Goal: Information Seeking & Learning: Check status

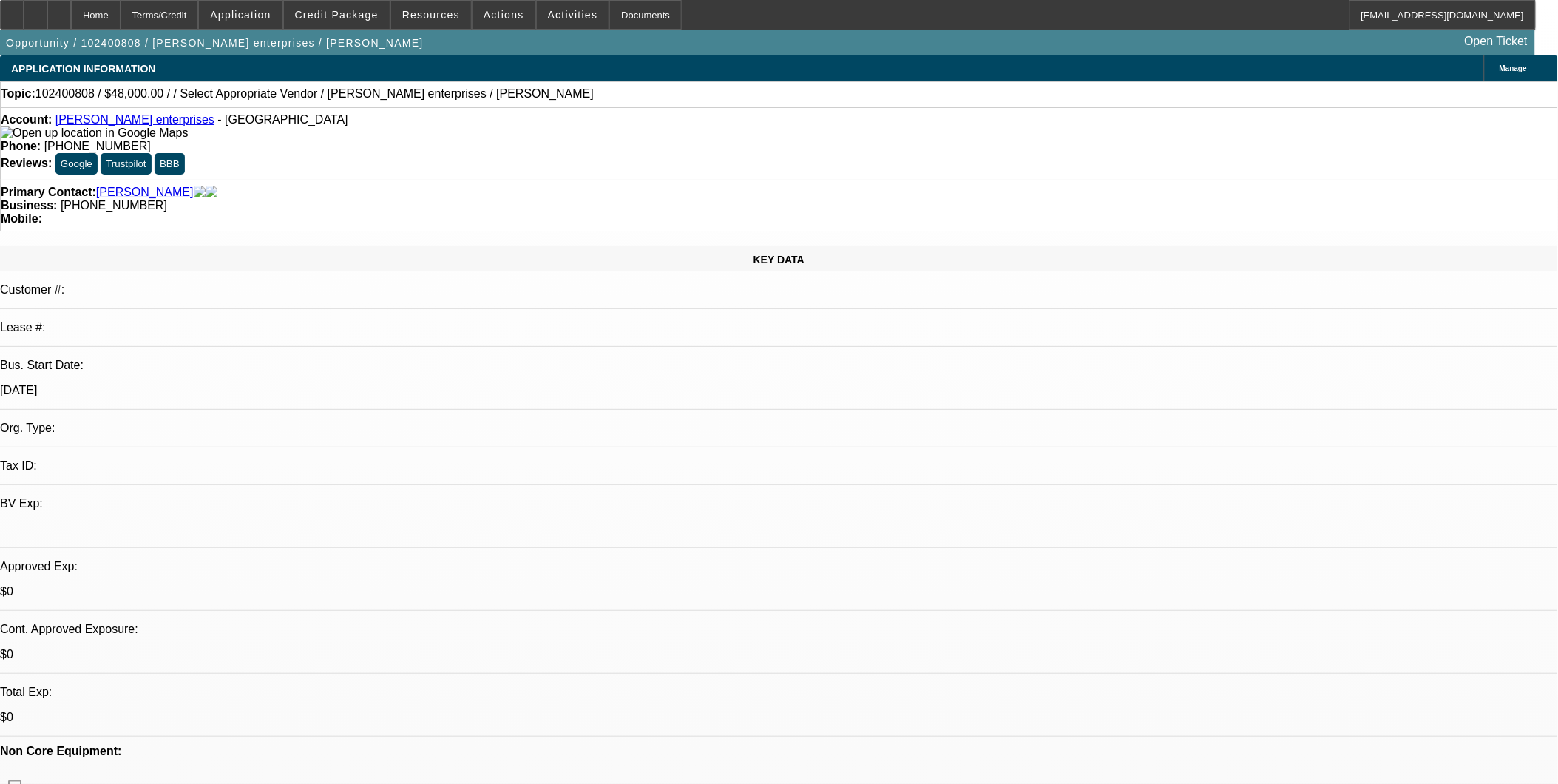
select select "0.2"
select select "2"
select select "0"
select select "0.2"
select select "2"
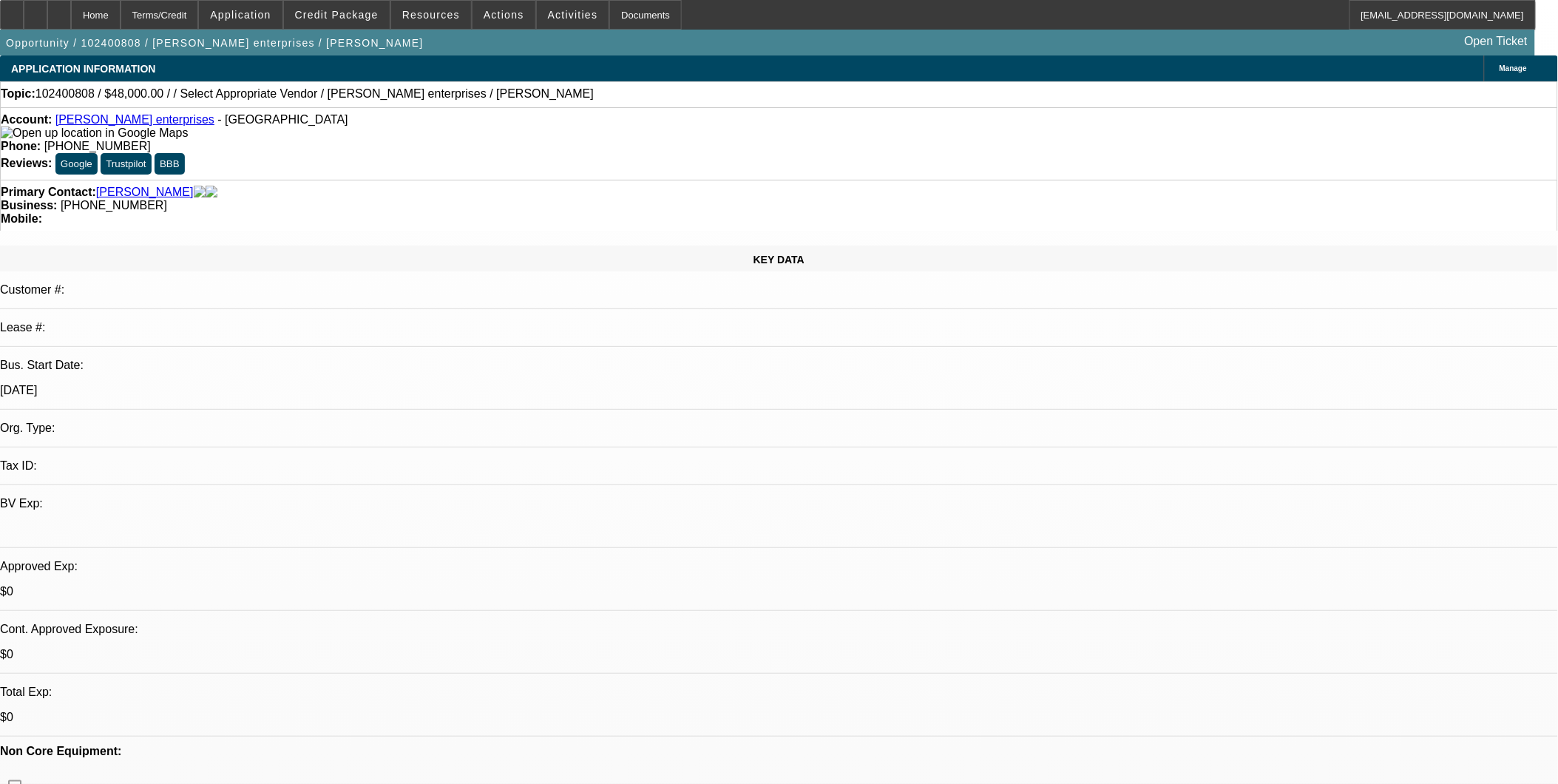
select select "0"
select select "1"
select select "2"
select select "6"
select select "1"
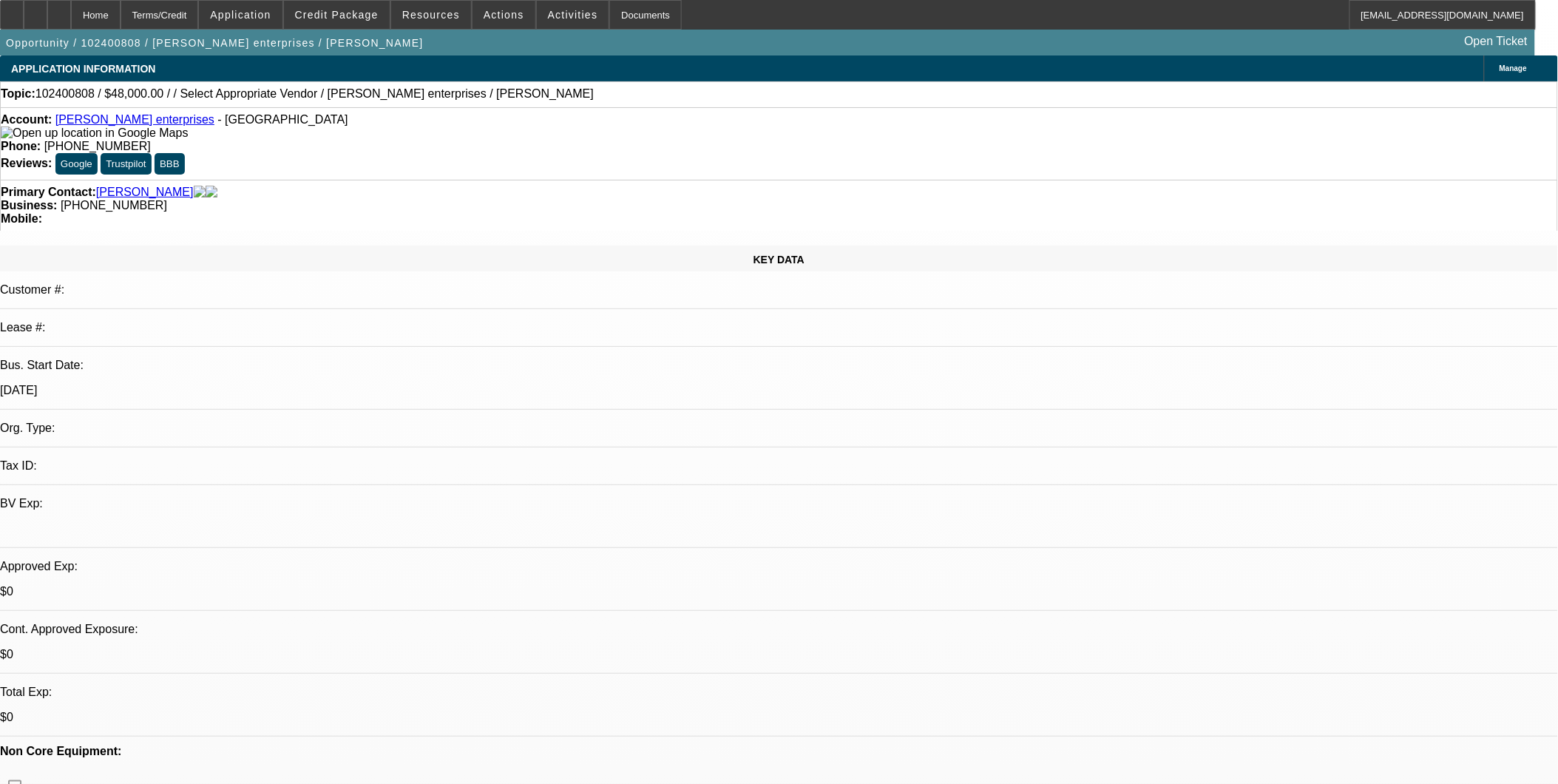
select select "2"
select select "6"
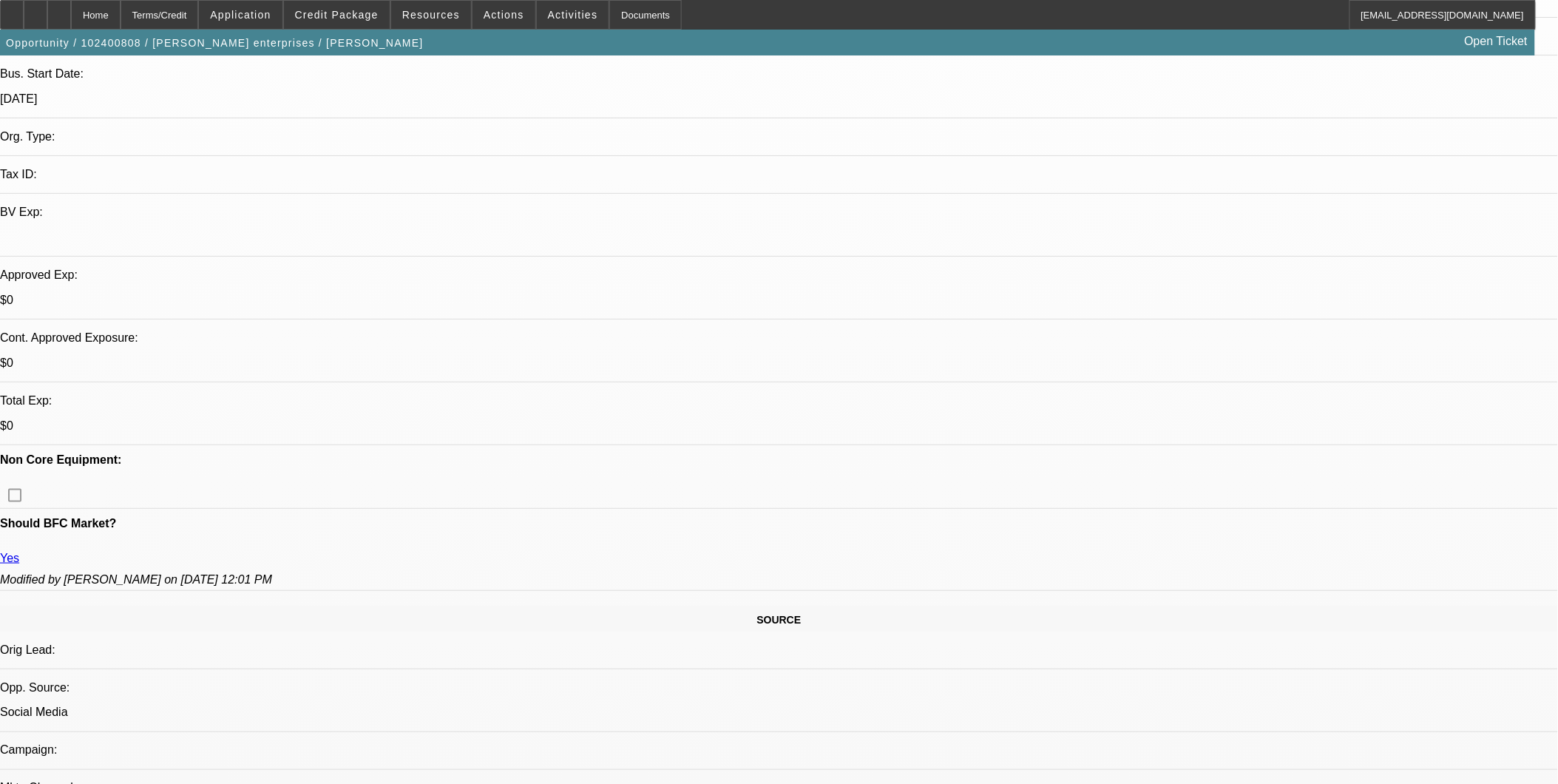
scroll to position [328, 0]
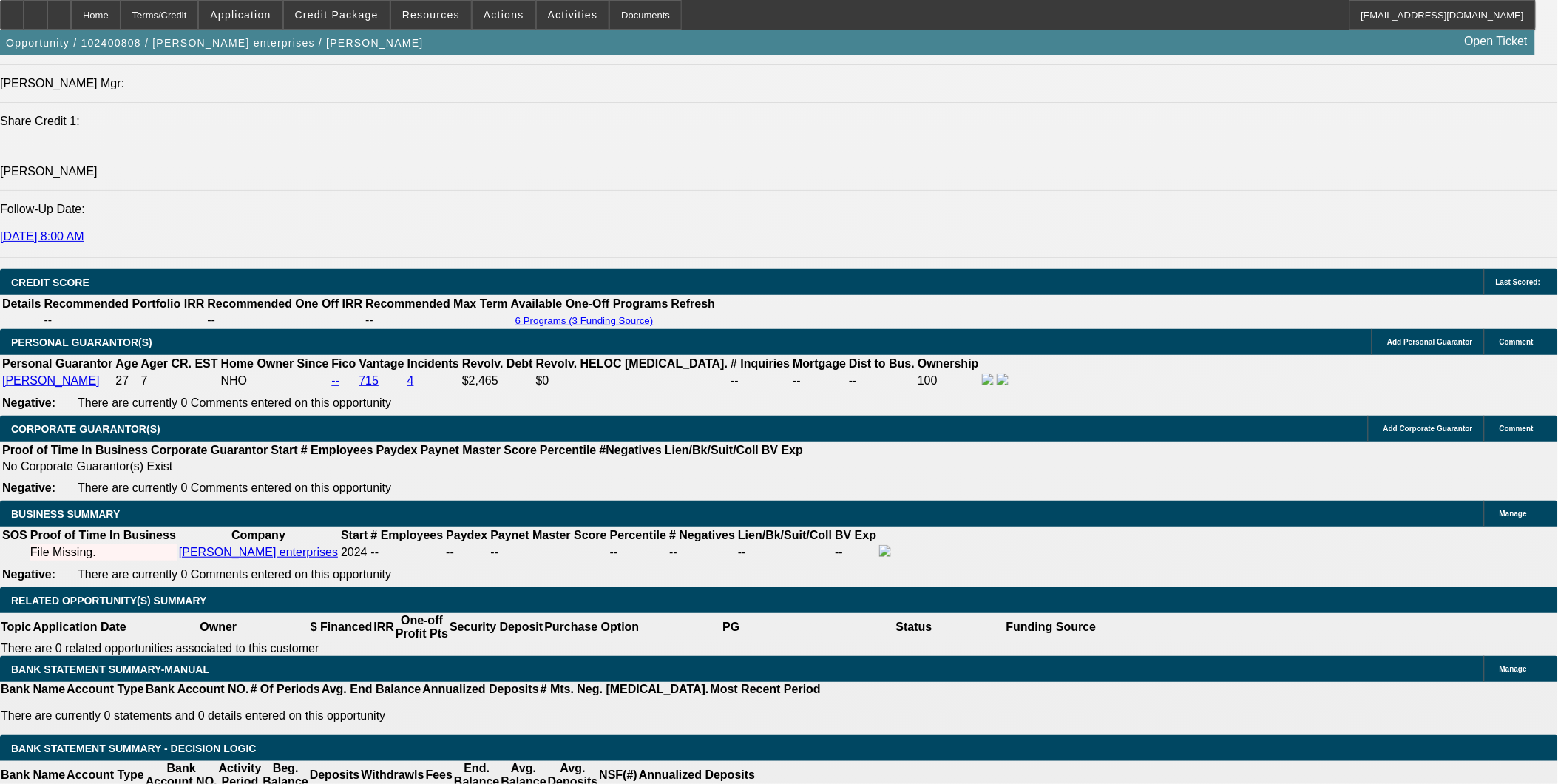
scroll to position [1889, 0]
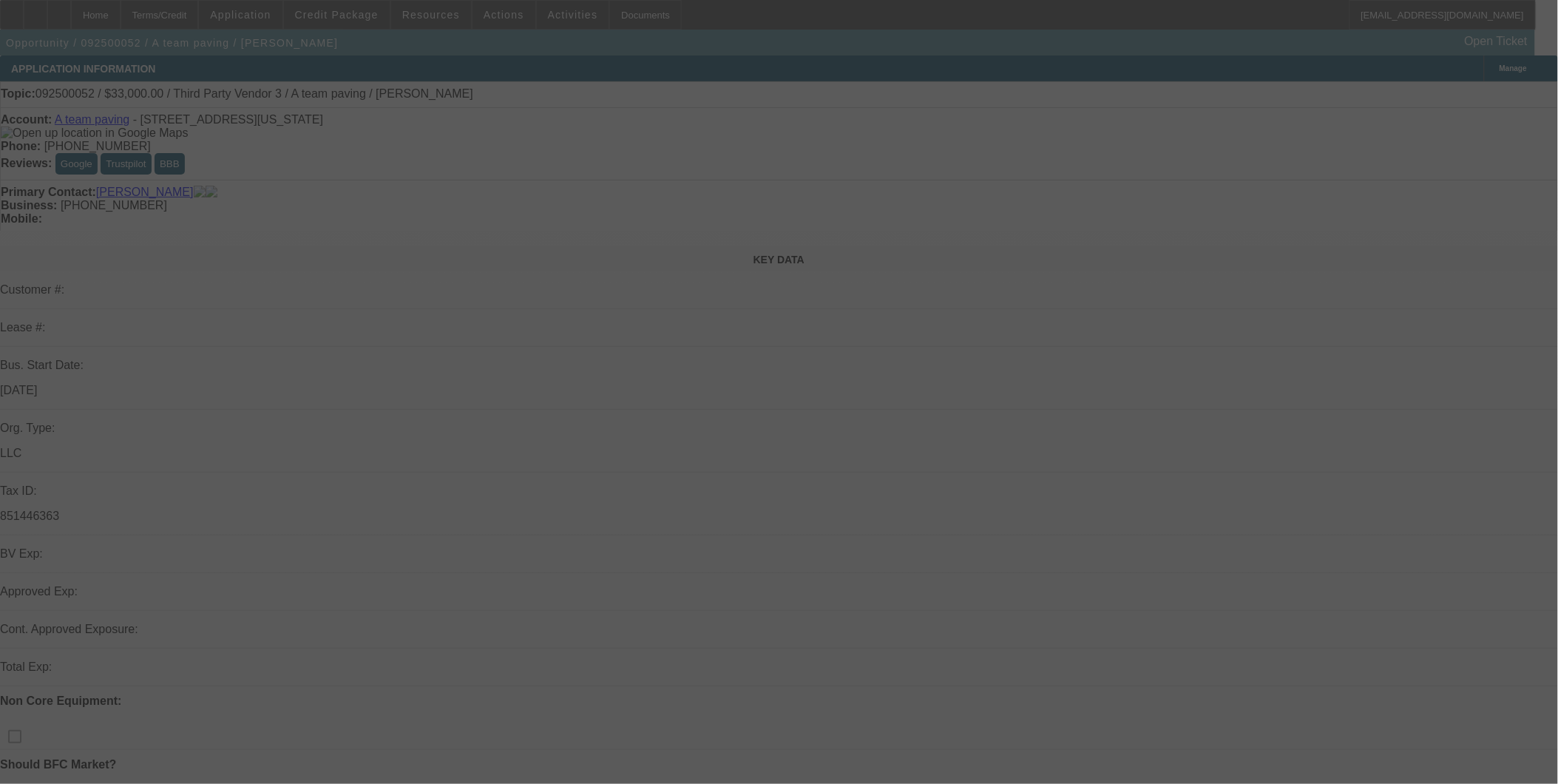
select select "0"
select select "2"
select select "0.1"
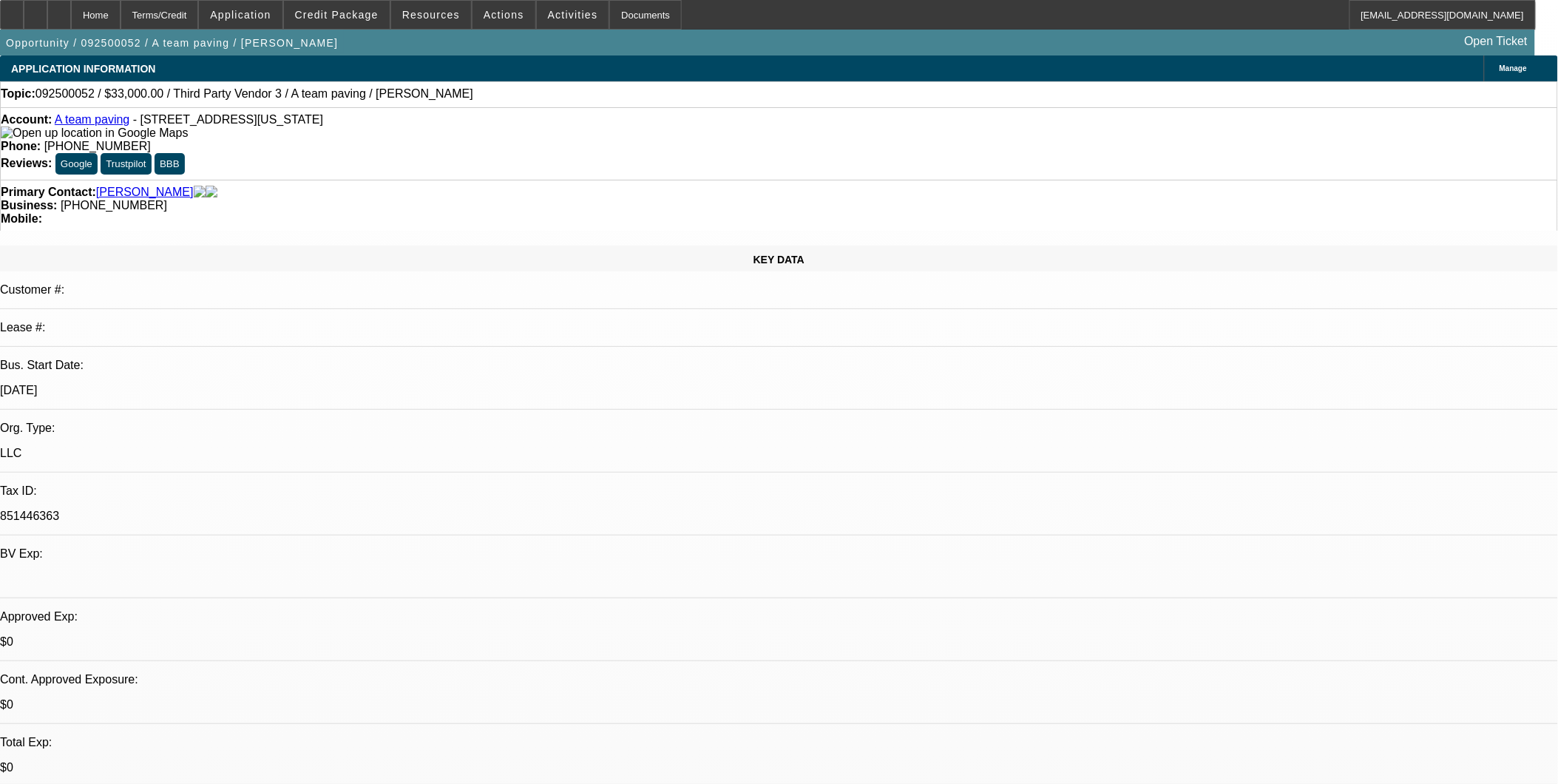
select select "1"
select select "2"
select select "4"
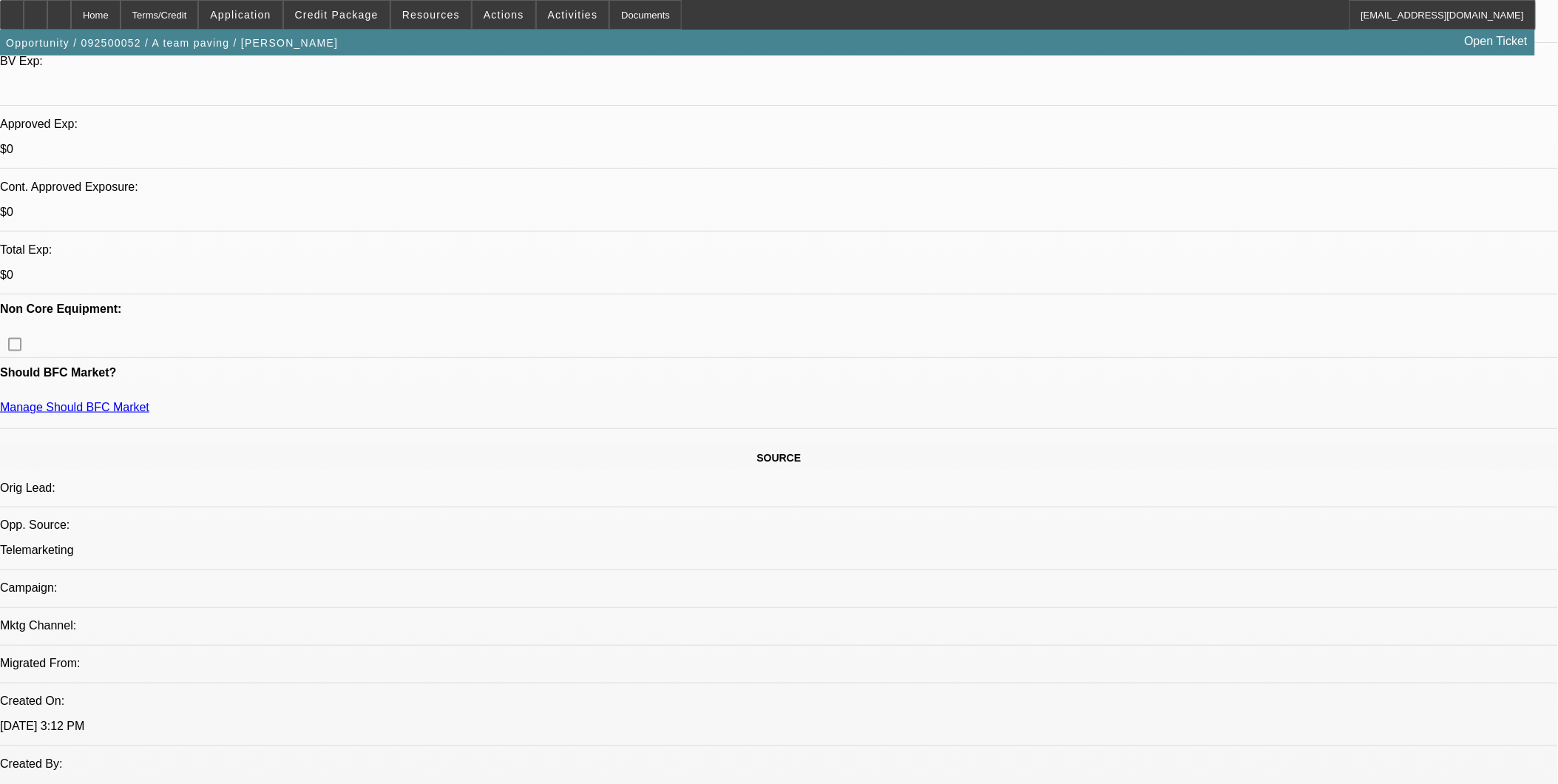
scroll to position [575, 0]
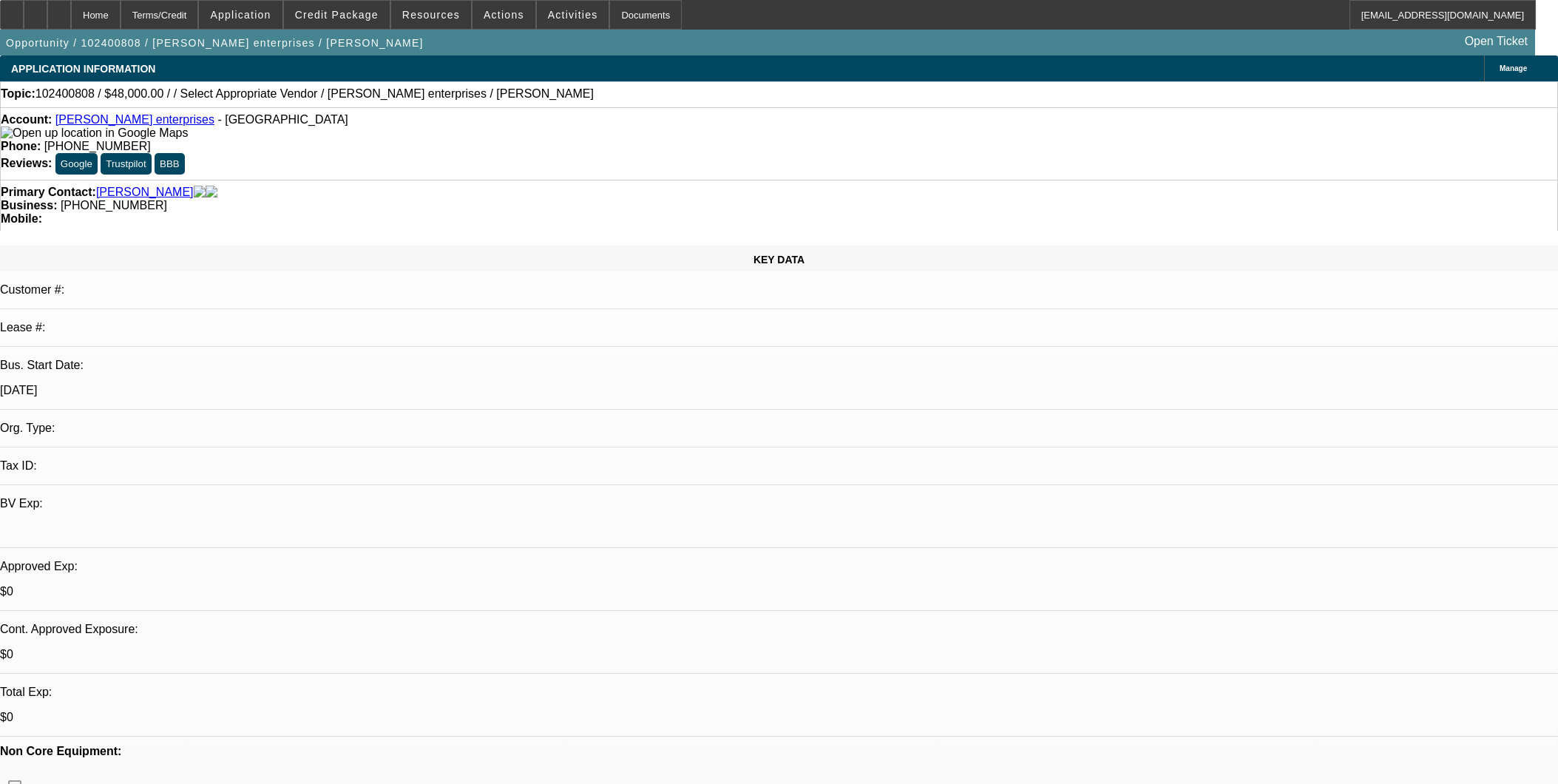
select select "0.2"
select select "2"
select select "0"
select select "6"
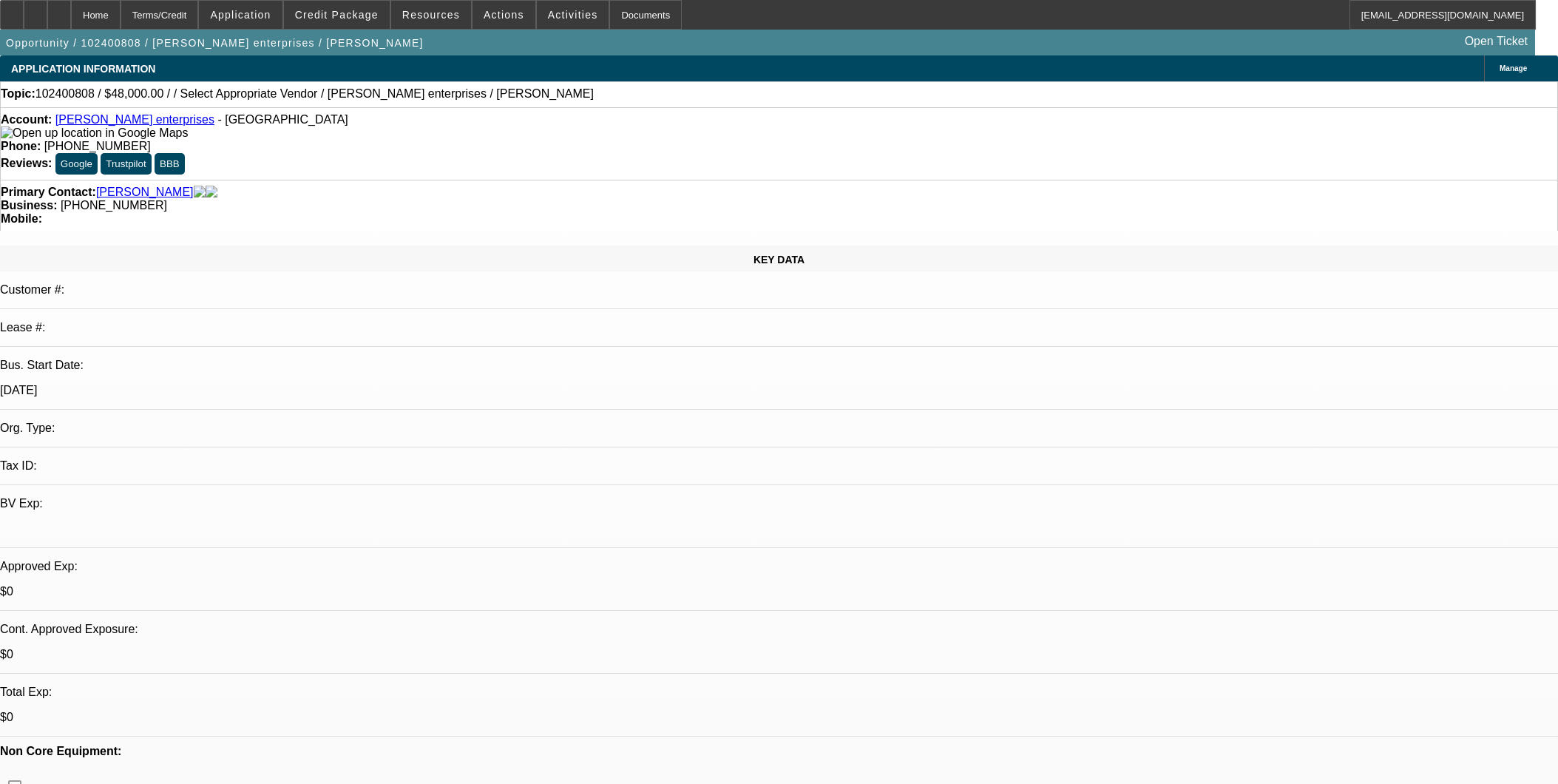
select select "0.2"
select select "2"
select select "0"
select select "6"
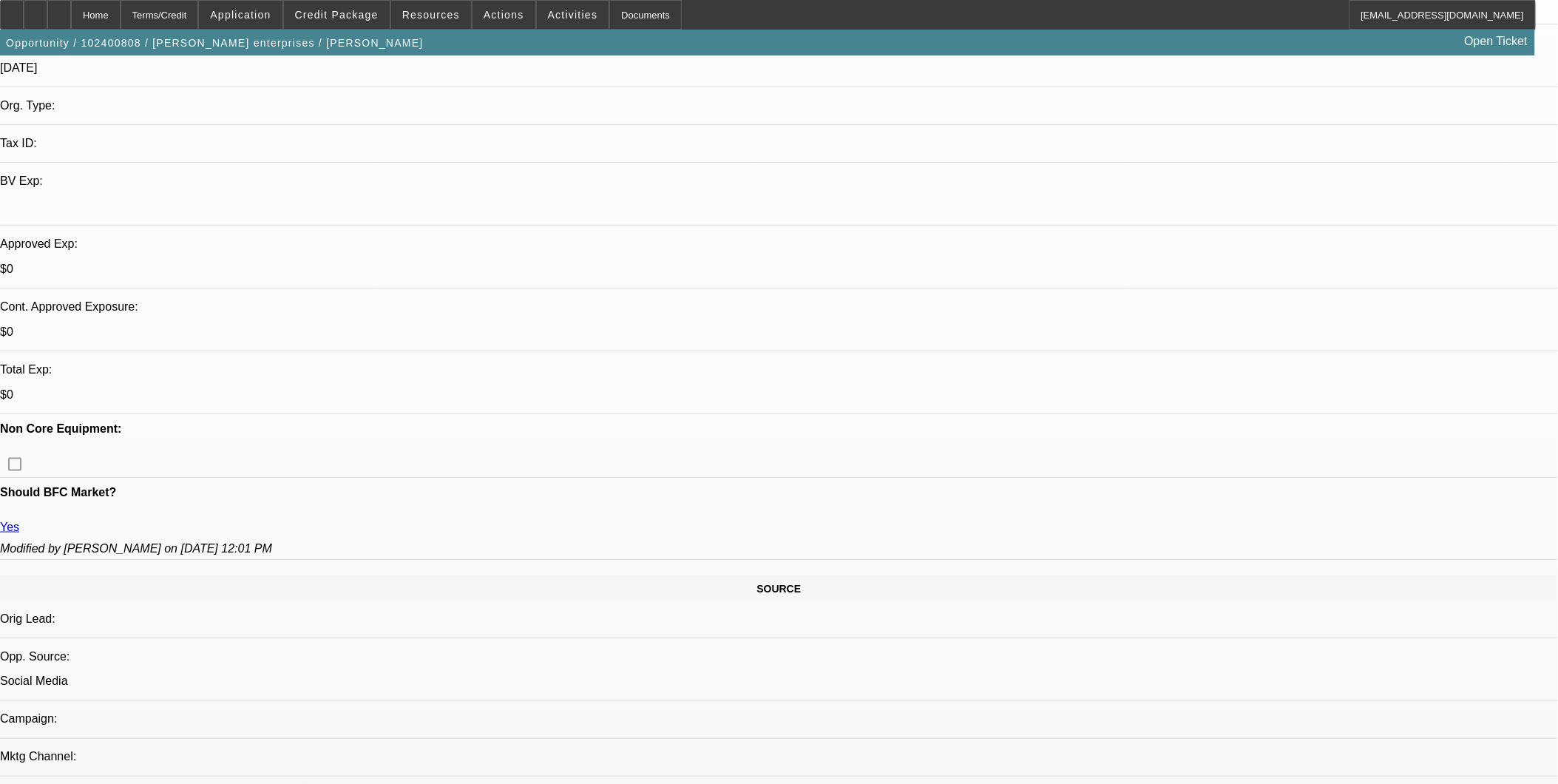
scroll to position [410, 0]
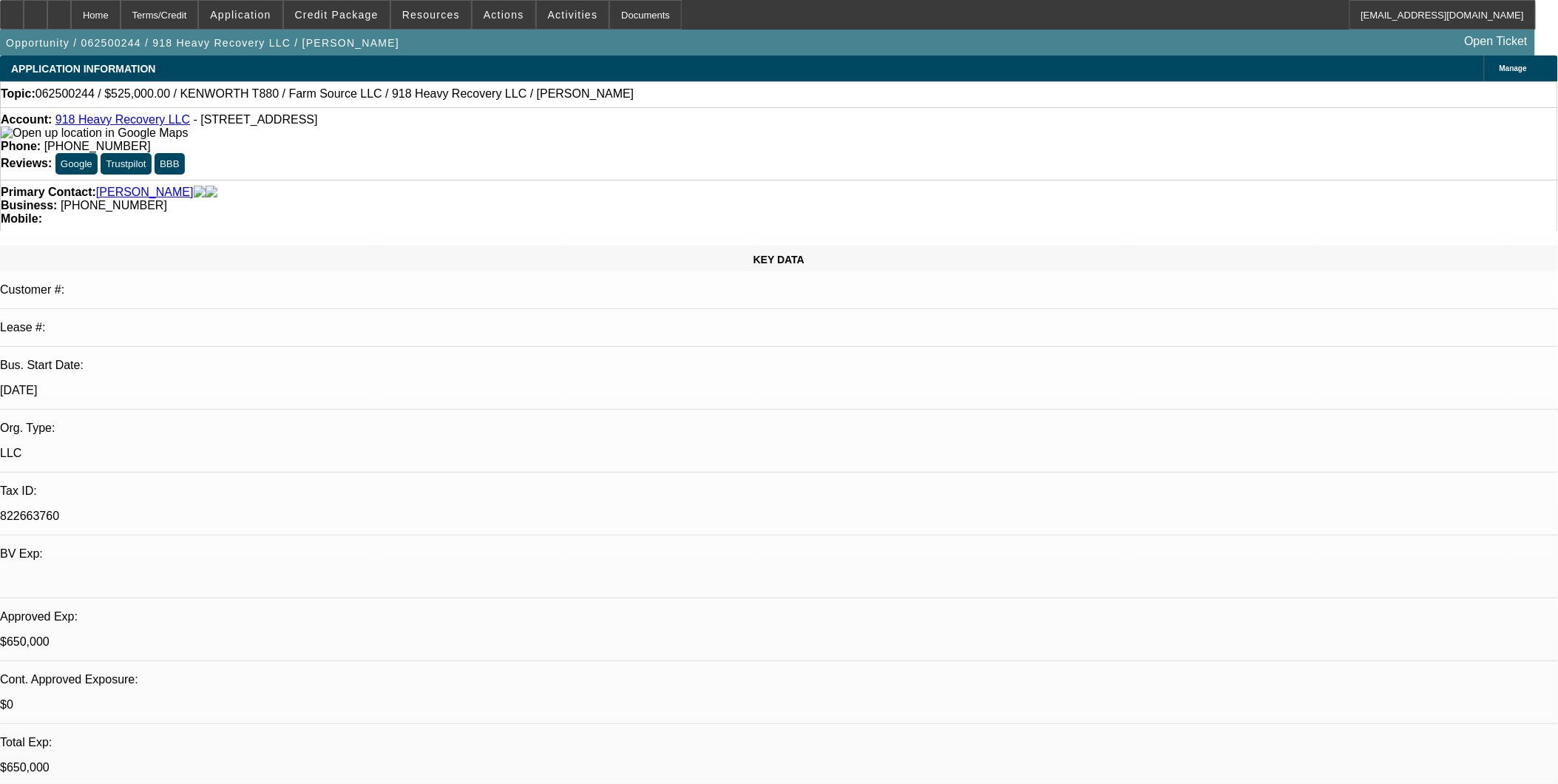
select select "0"
select select "2"
select select "0"
select select "2"
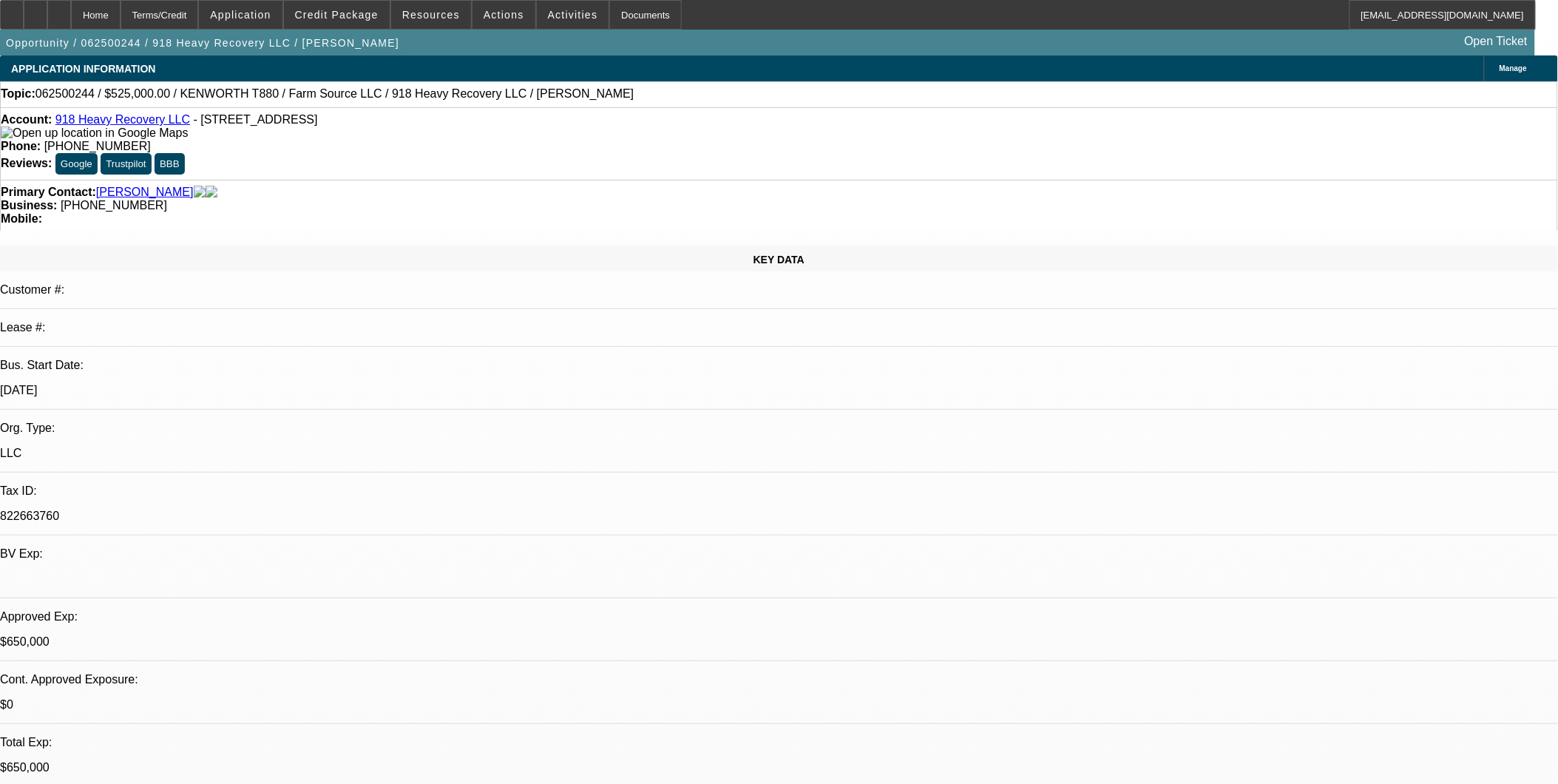
select select "0"
select select "2"
select select "0"
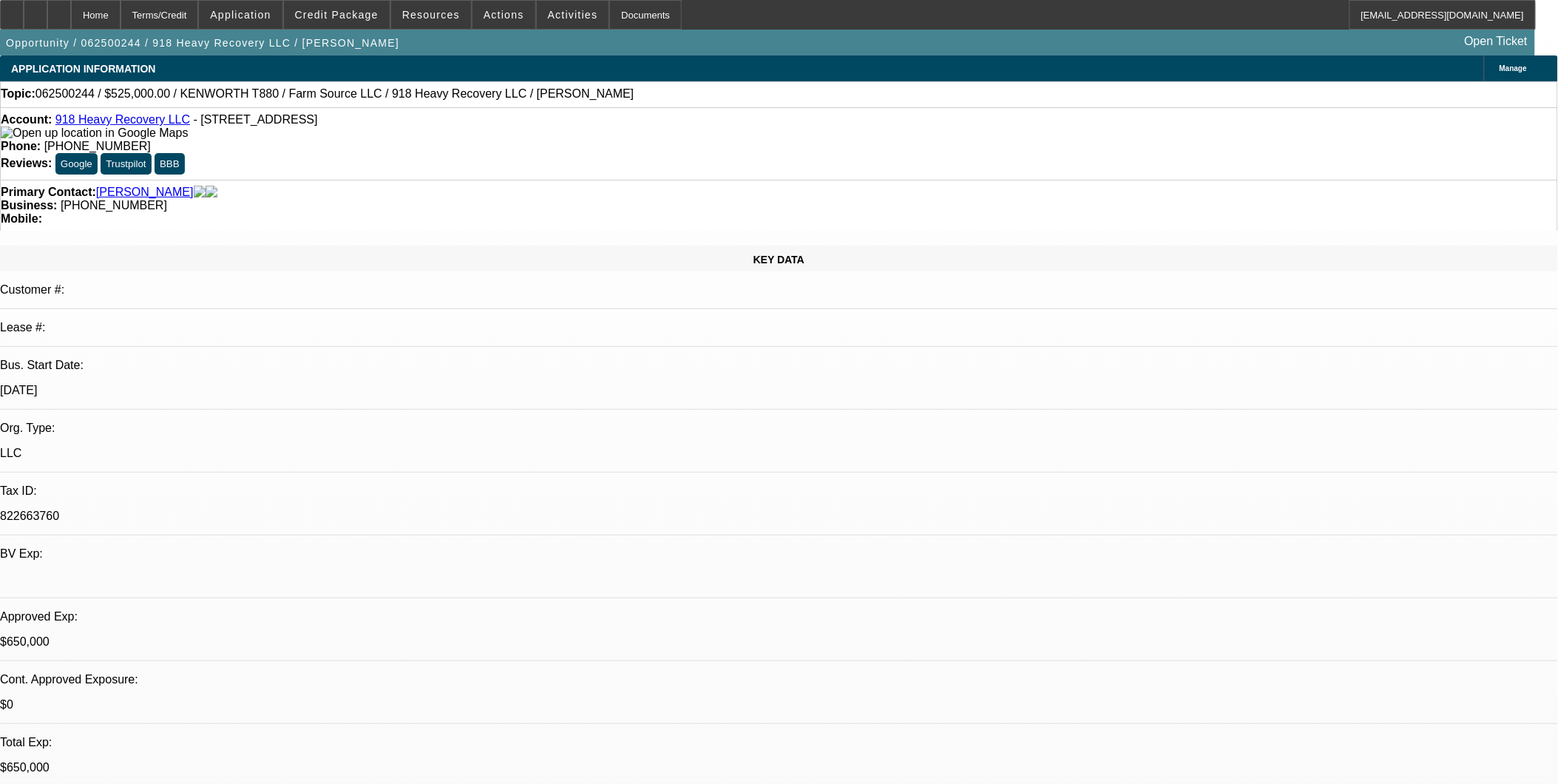
select select "0"
select select "1"
select select "2"
select select "6"
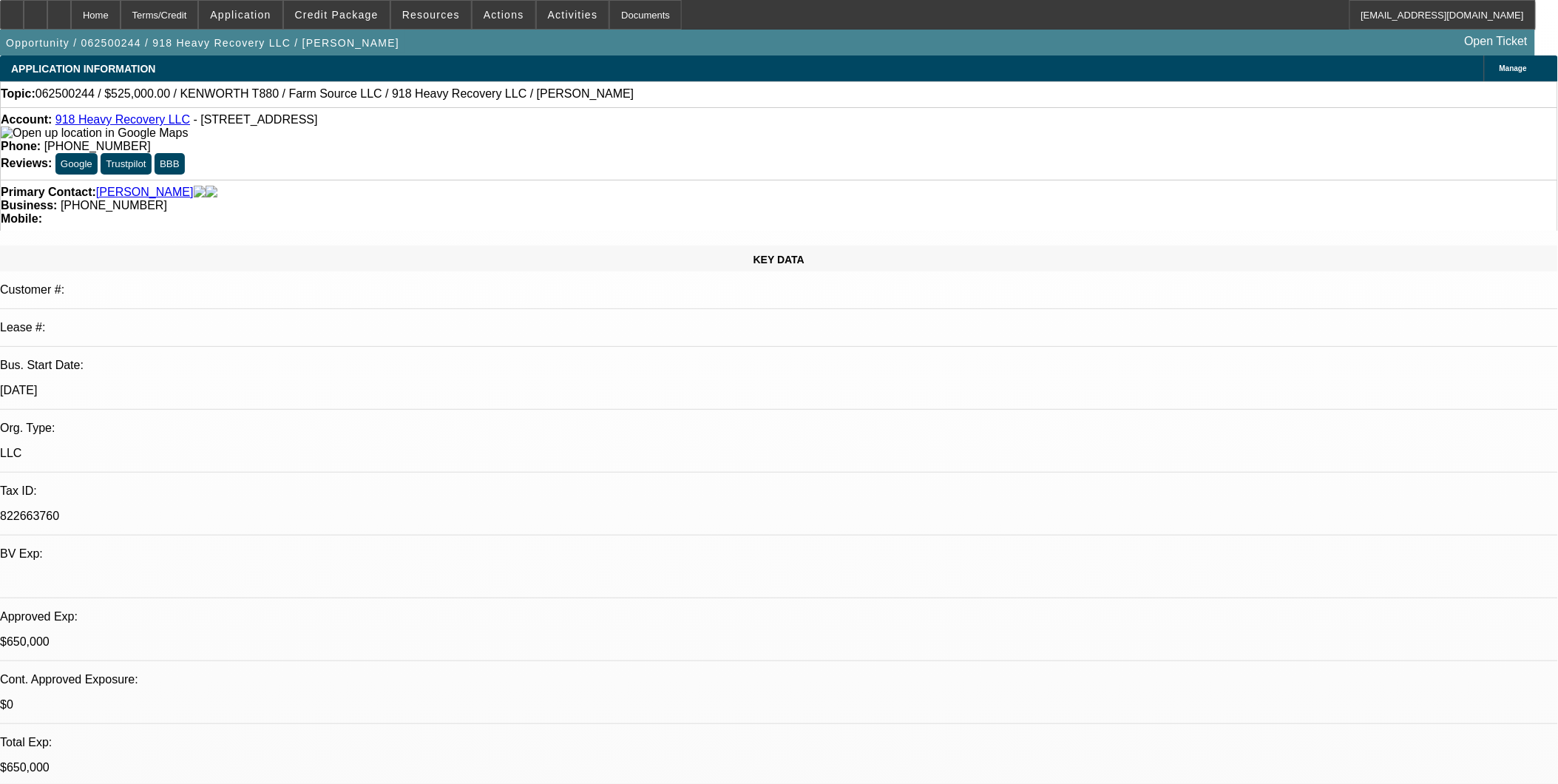
select select "1"
select select "2"
select select "6"
select select "1"
select select "2"
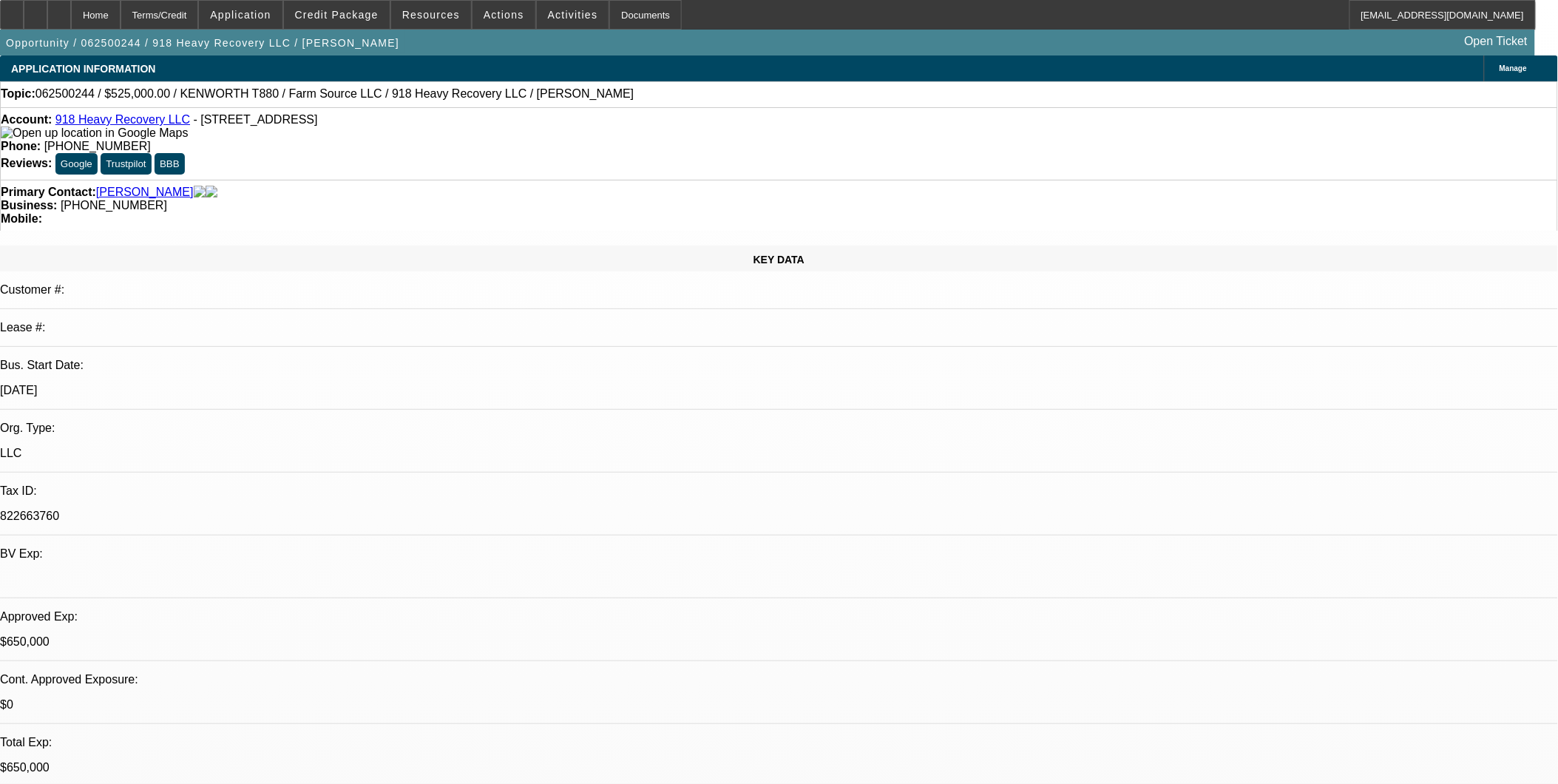
select select "6"
select select "1"
select select "2"
select select "6"
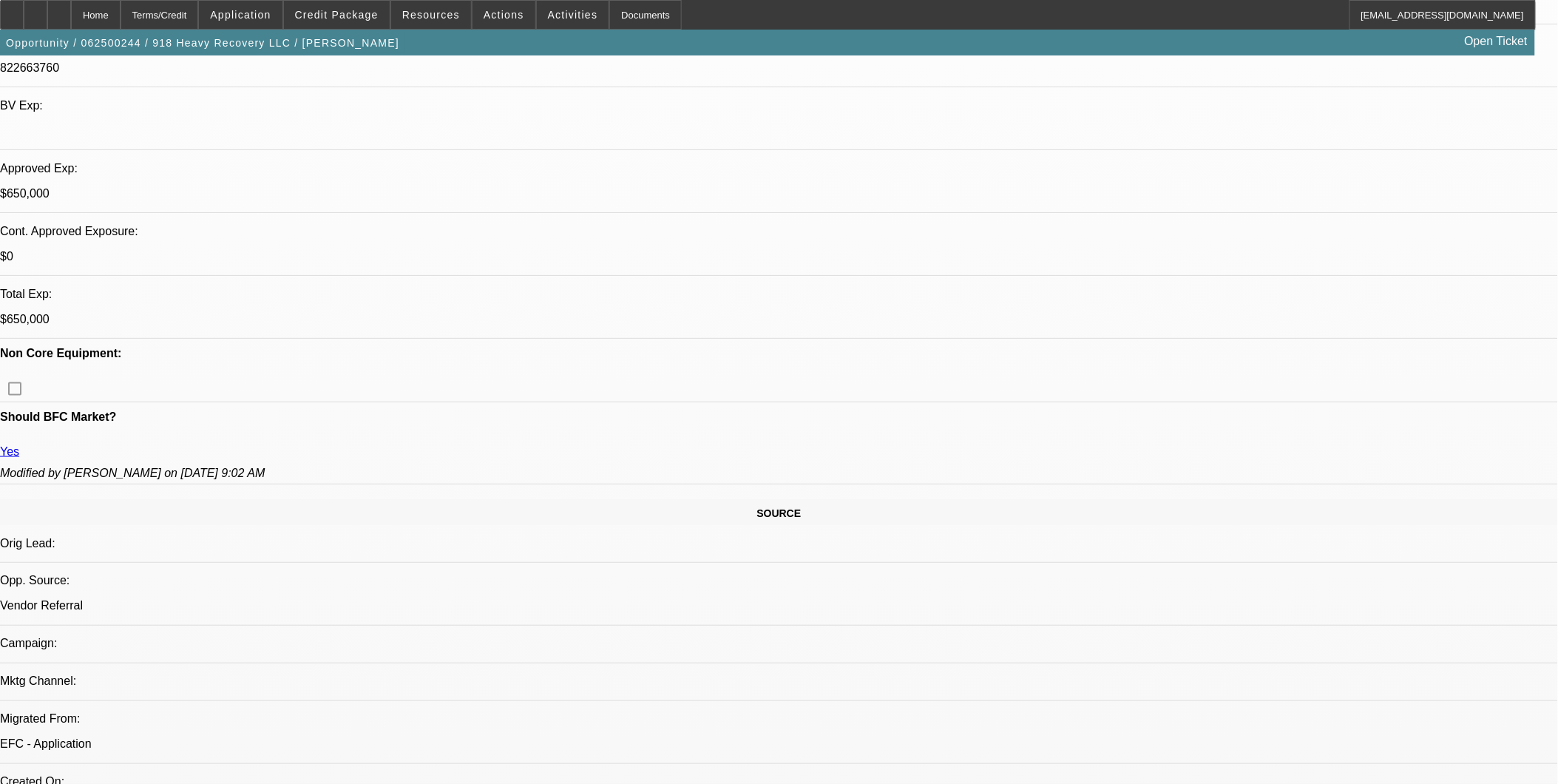
scroll to position [410, 0]
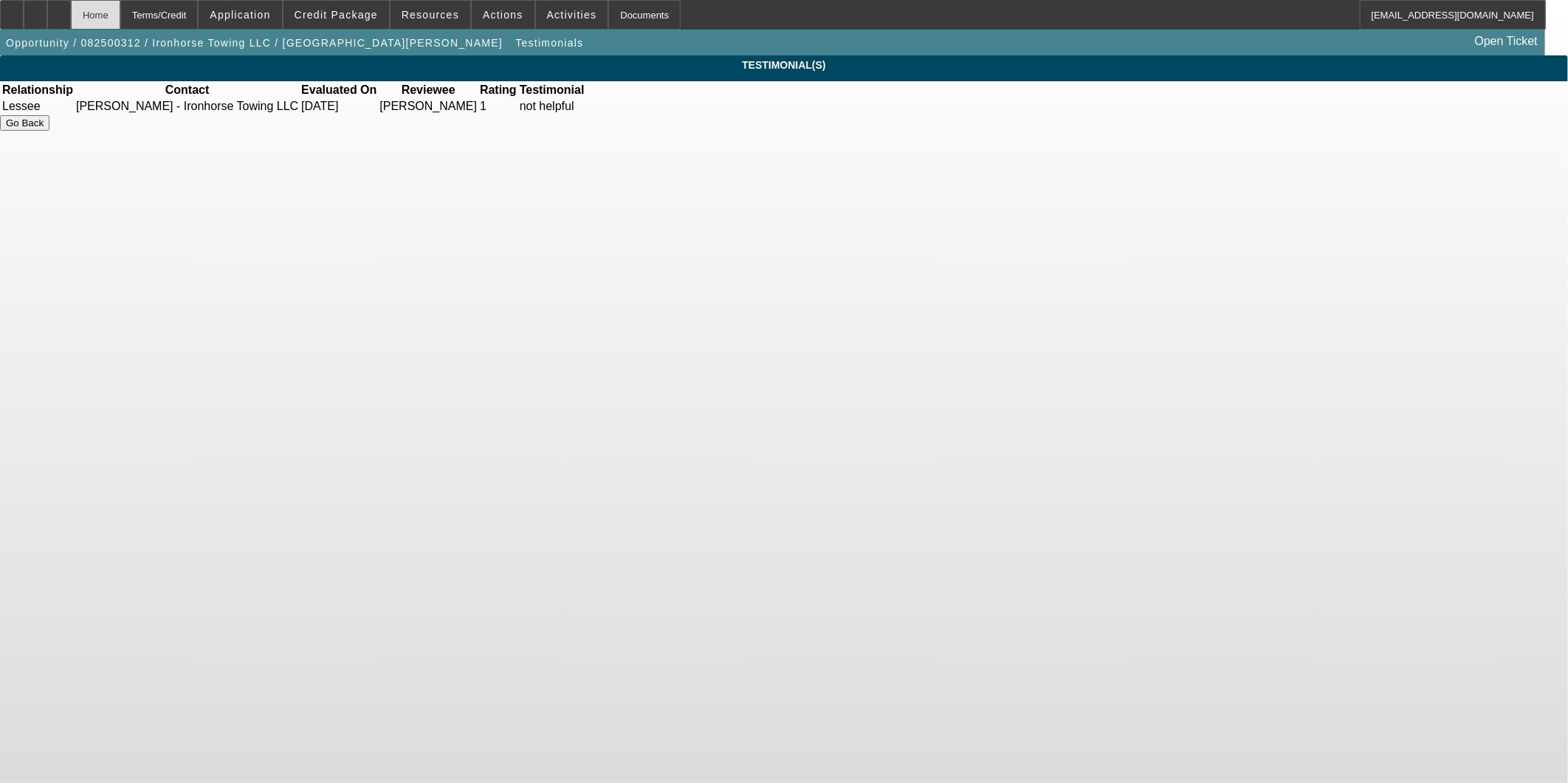
click at [120, 15] on div "Home" at bounding box center [95, 15] width 49 height 30
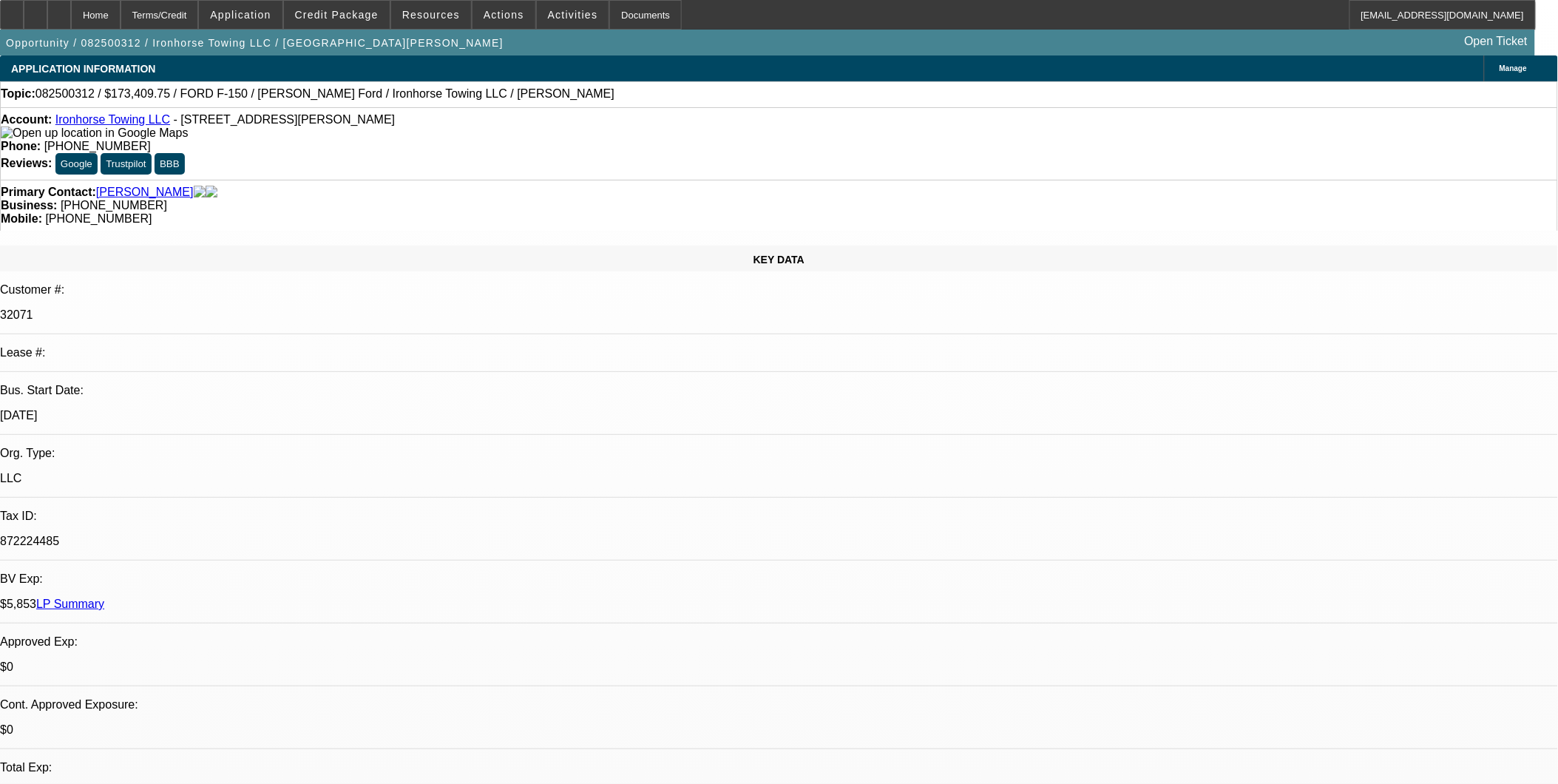
select select "0"
select select "0.1"
select select "0"
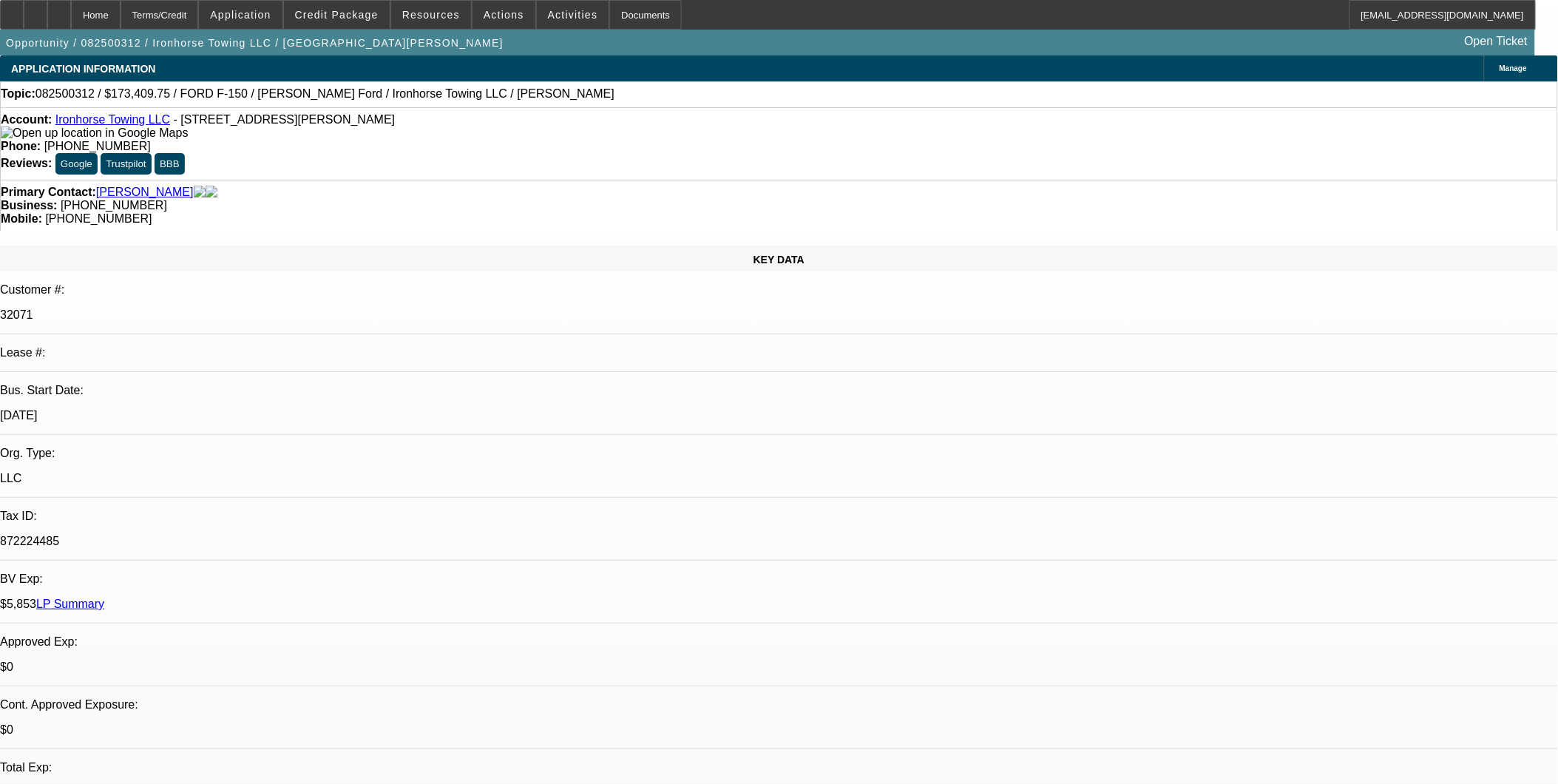
select select "0.1"
select select "0"
select select "0.1"
select select "1"
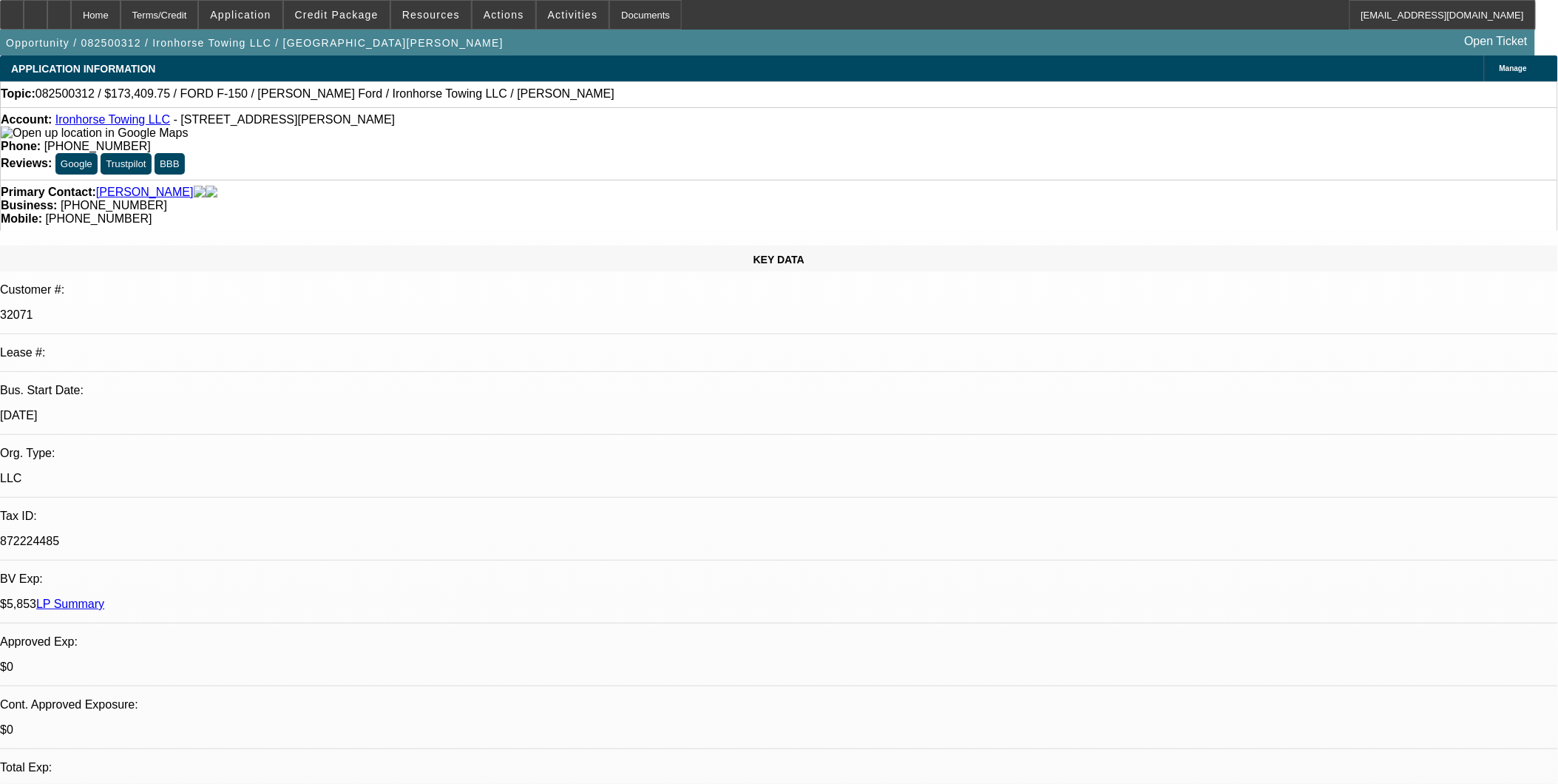
select select "3"
select select "4"
select select "1"
select select "3"
select select "4"
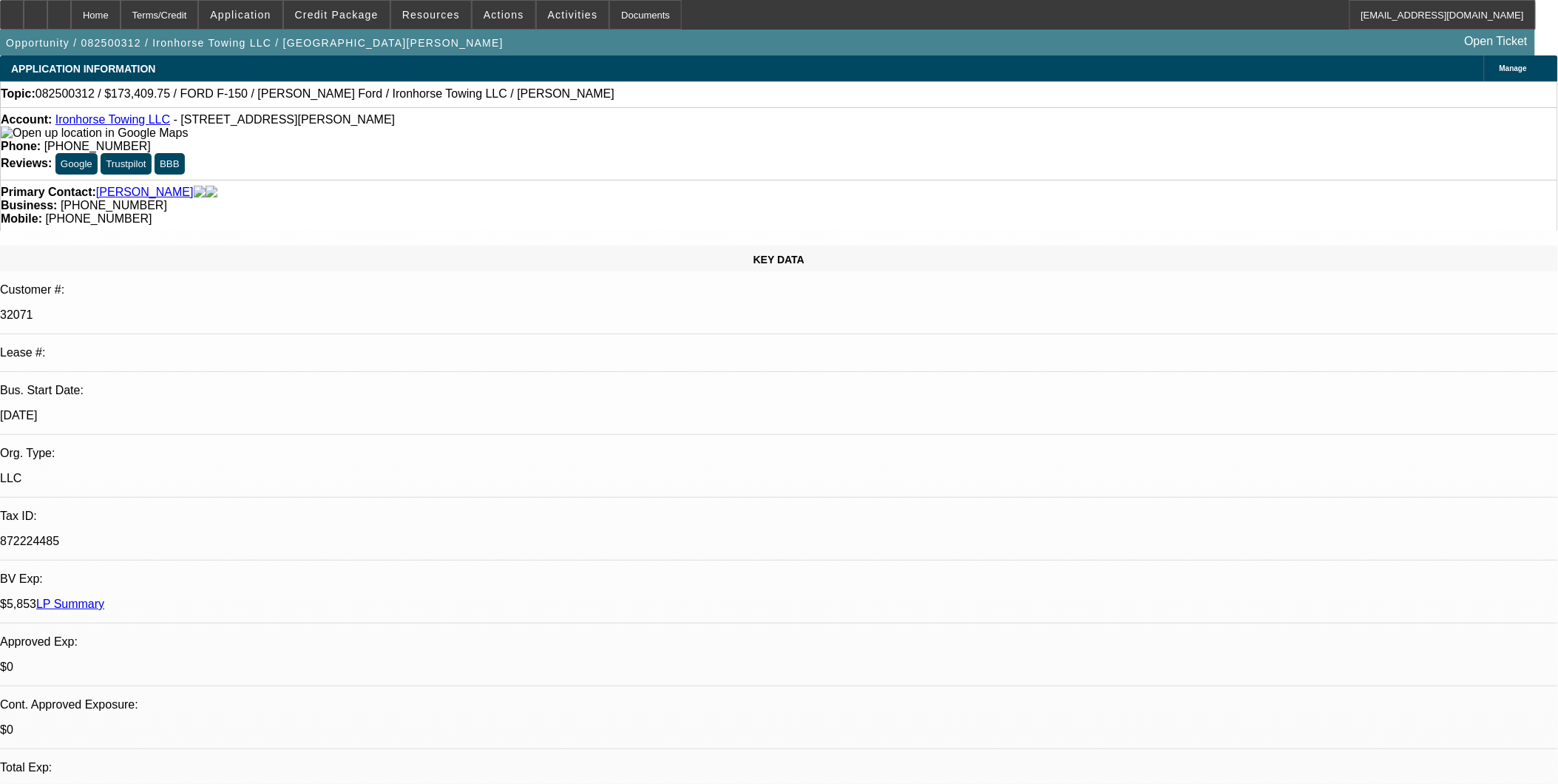
select select "1"
select select "3"
select select "4"
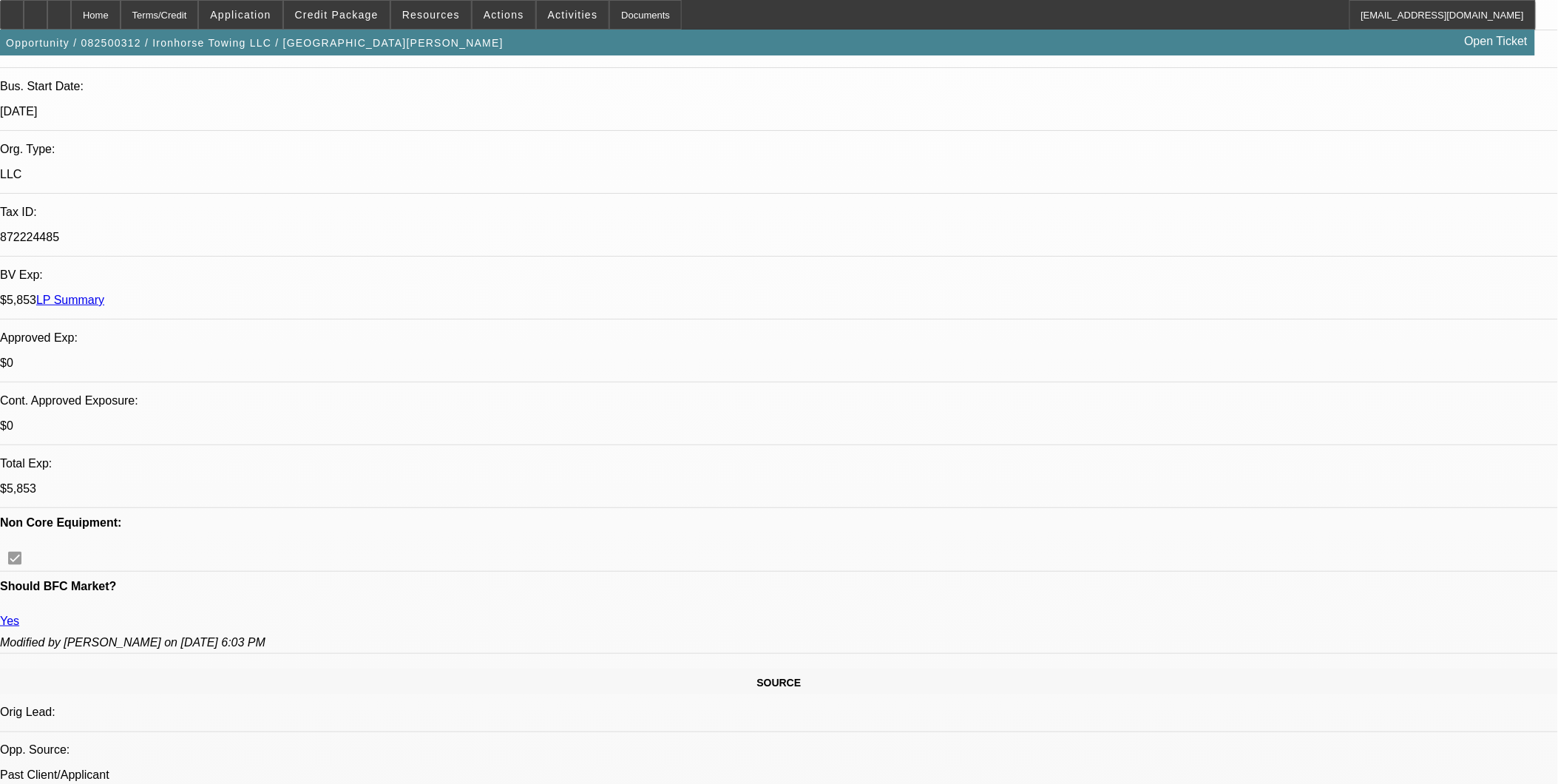
scroll to position [328, 0]
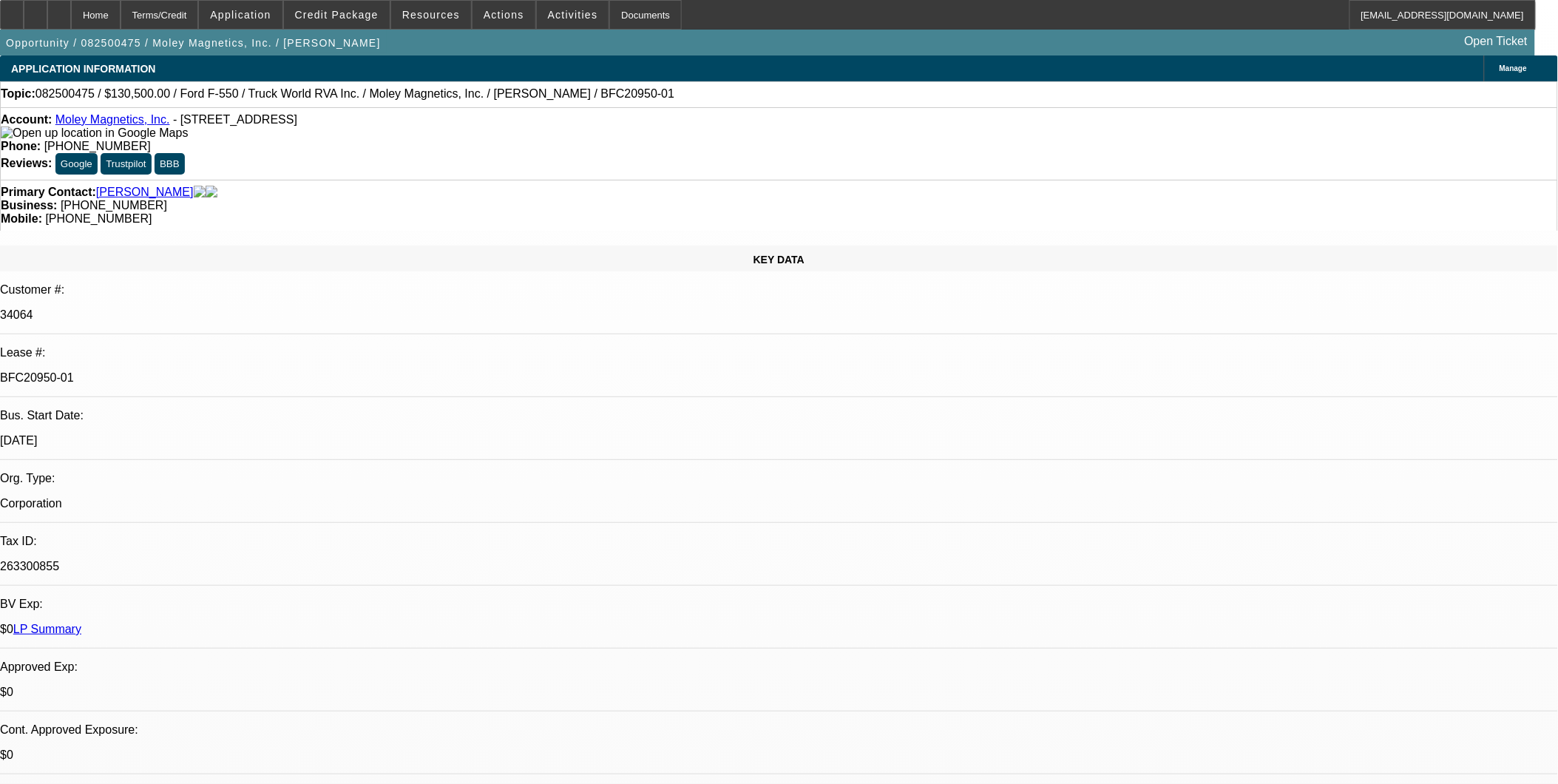
select select "0.1"
select select "0"
select select "0.1"
select select "0"
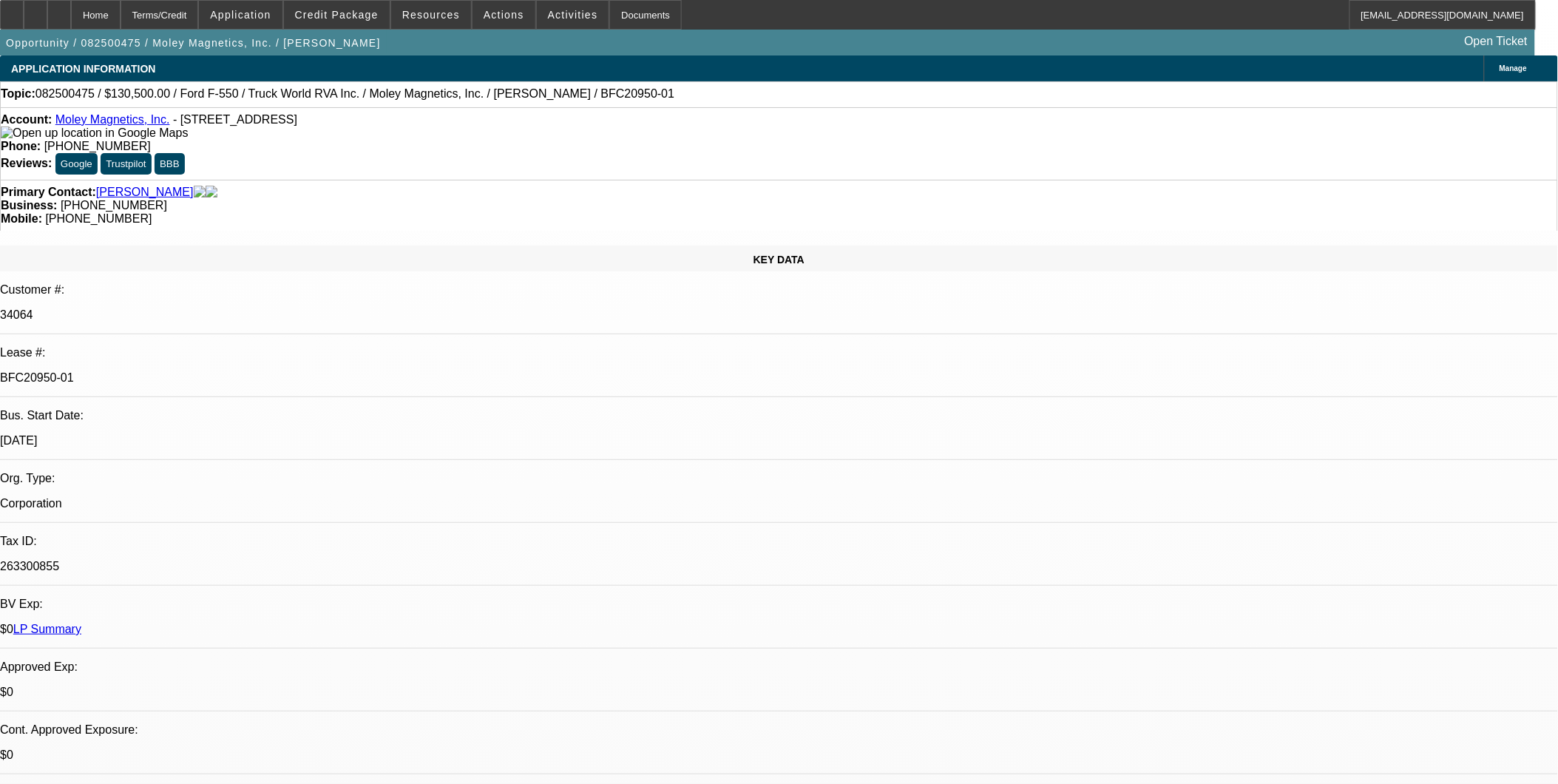
select select "0"
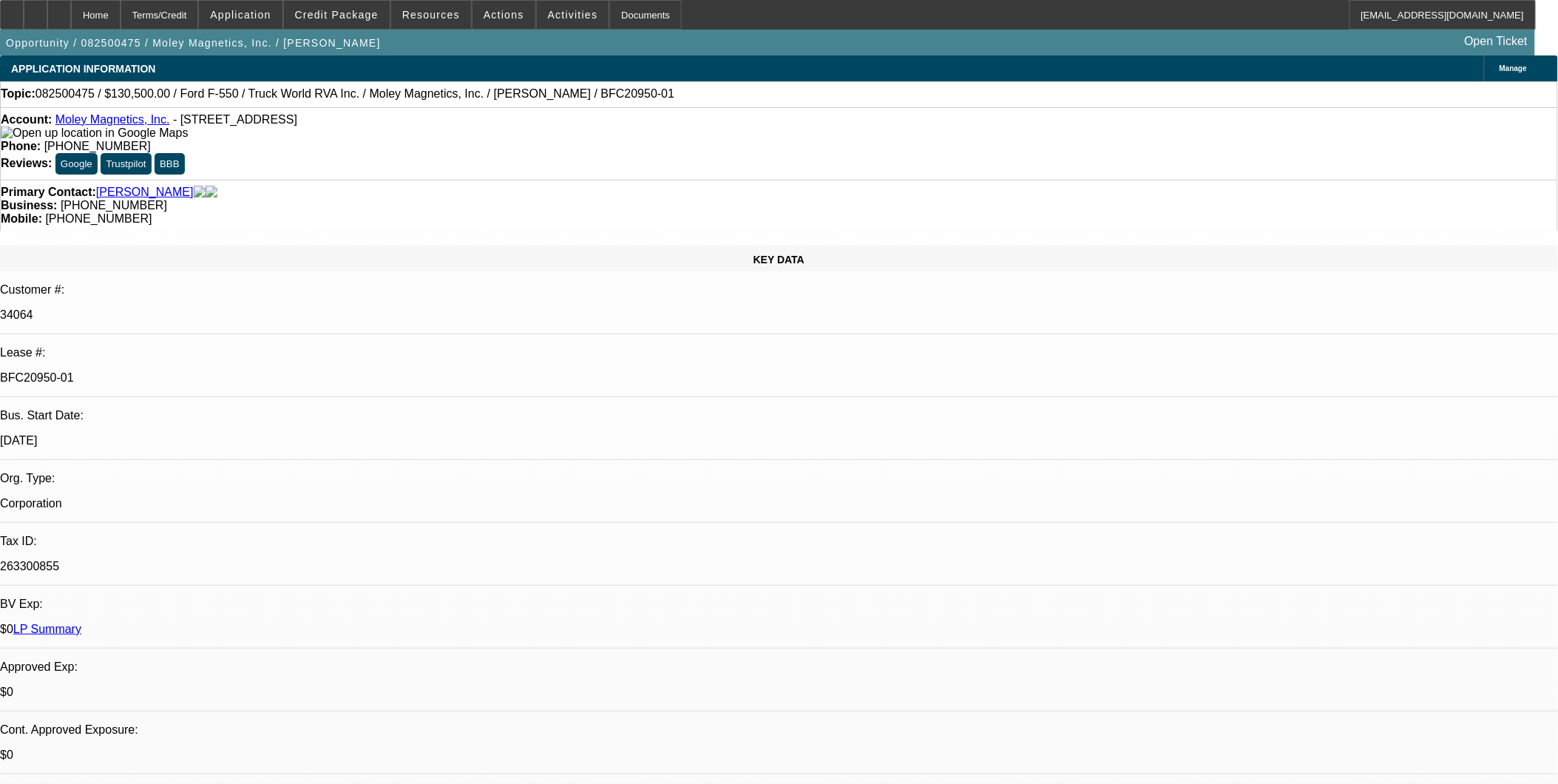
select select "0"
select select "1"
select select "6"
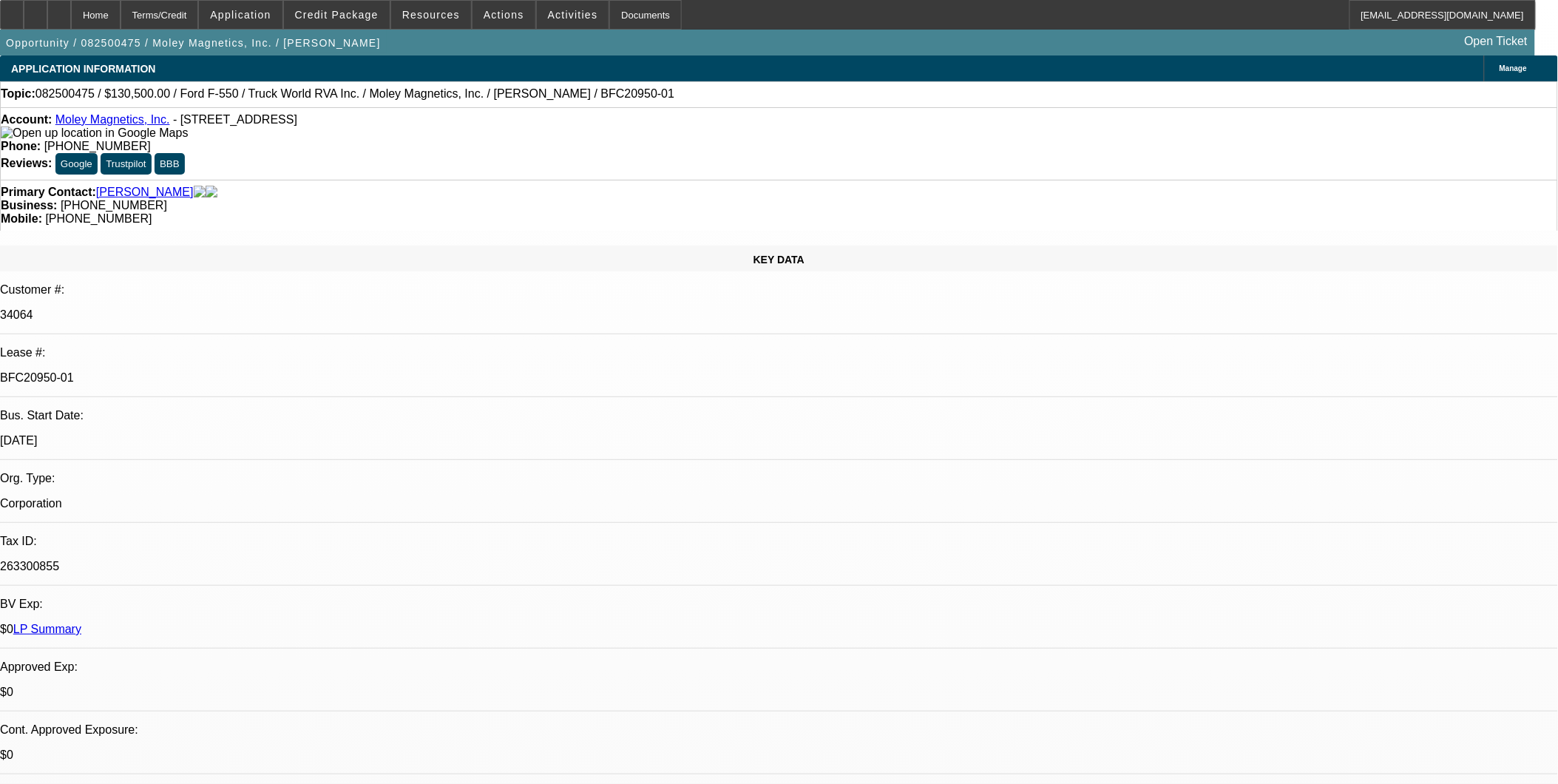
select select "1"
select select "6"
select select "1"
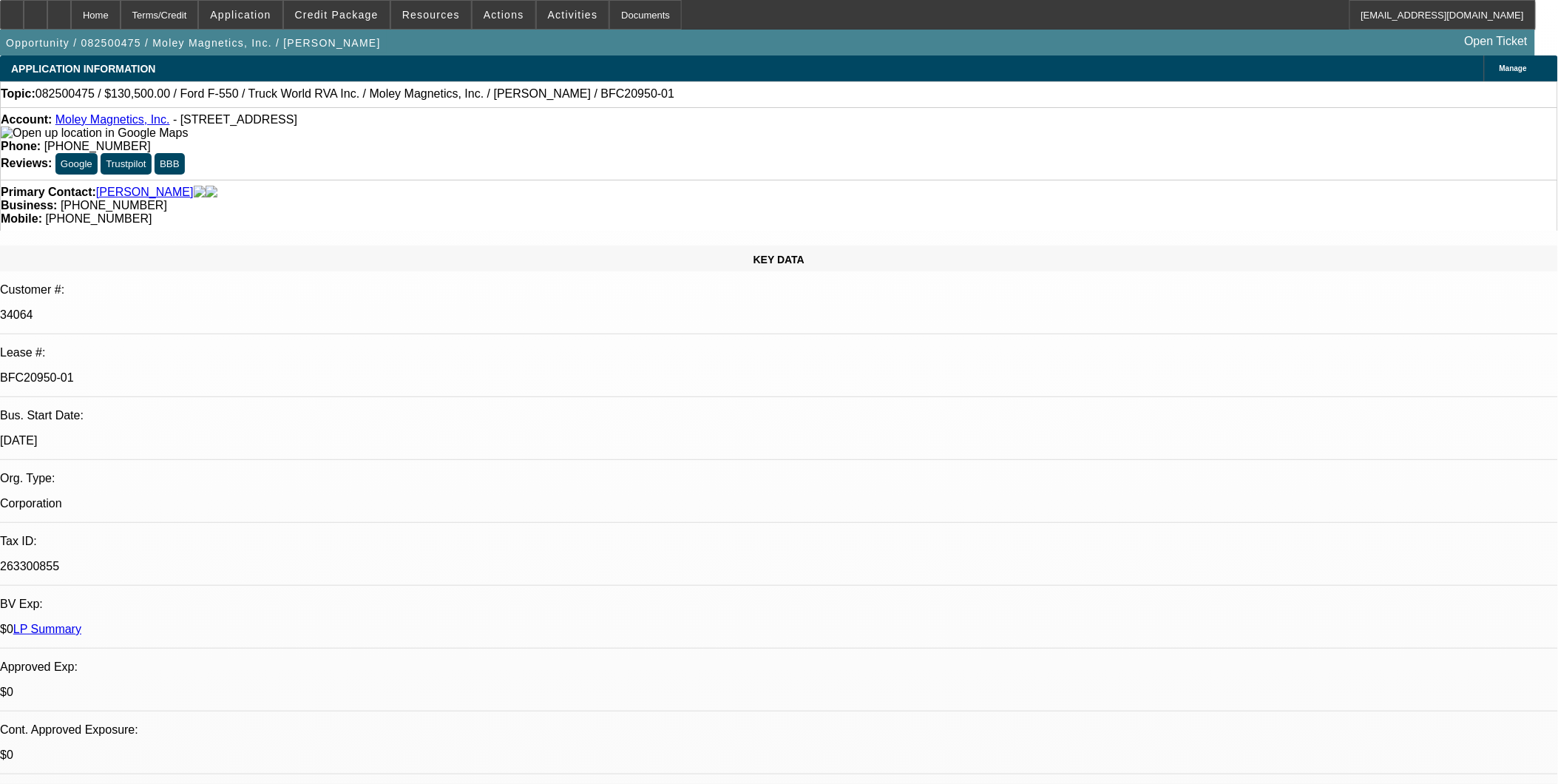
select select "6"
select select "1"
select select "6"
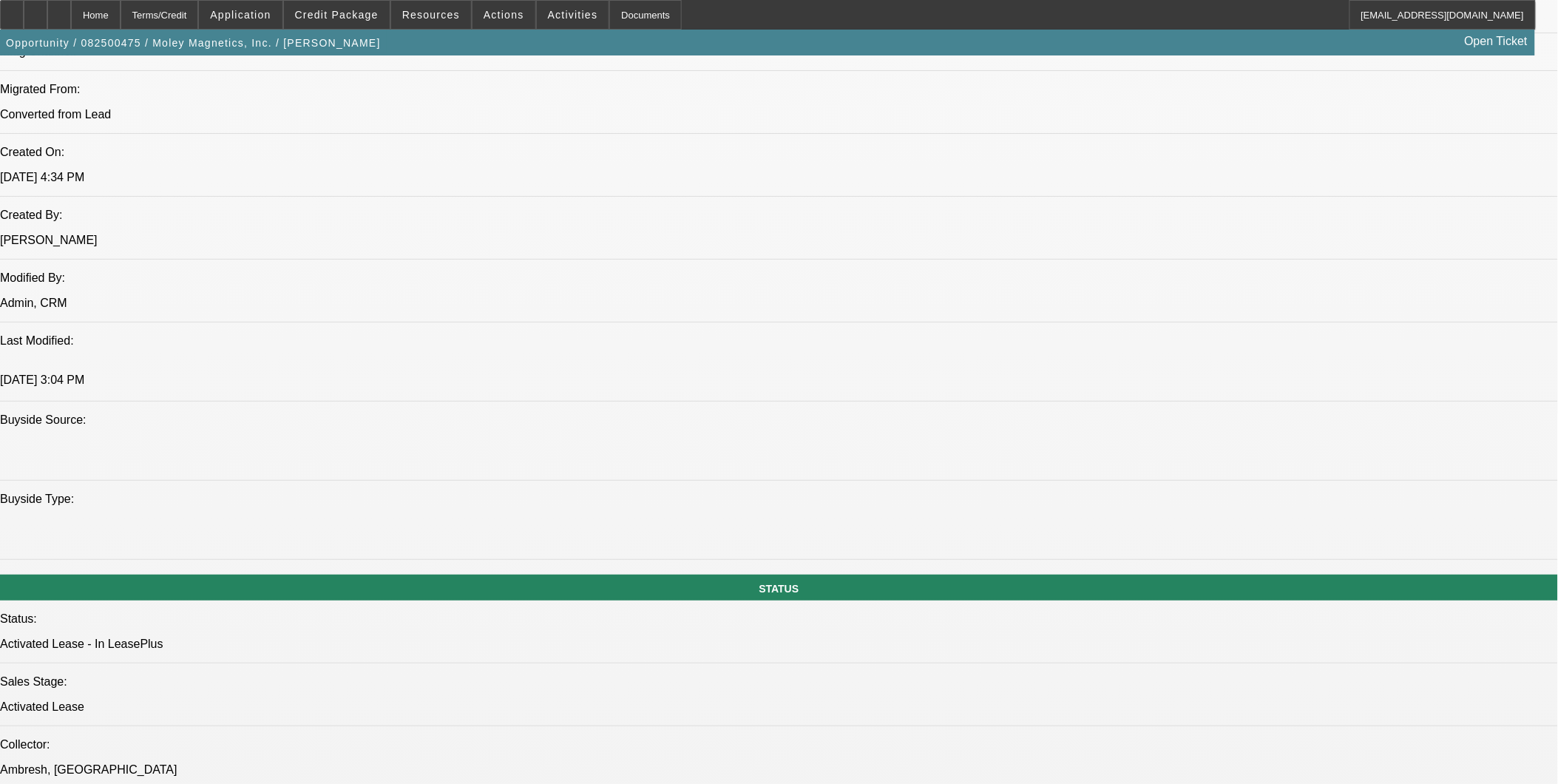
scroll to position [1150, 0]
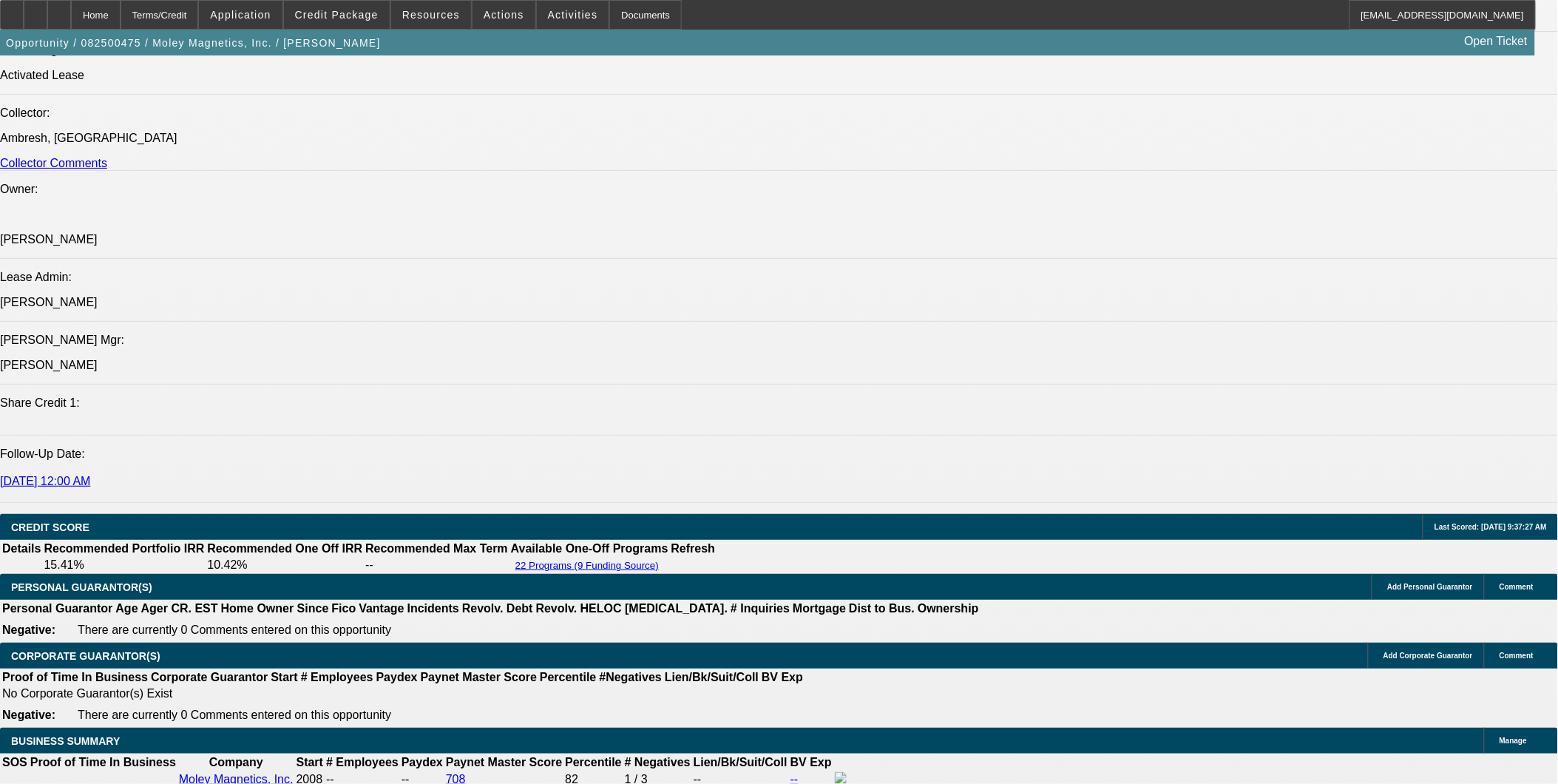
scroll to position [1971, 0]
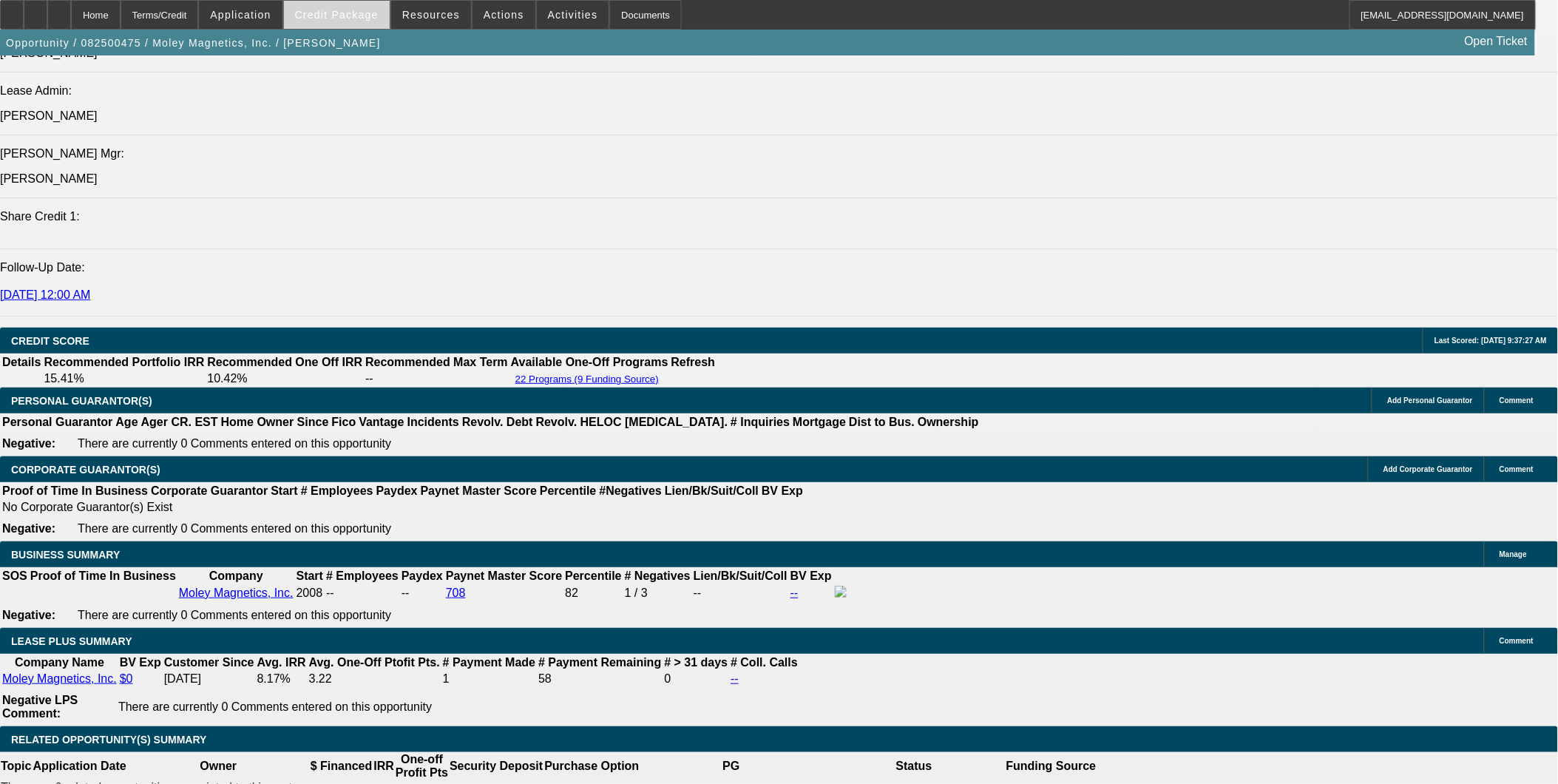
click at [334, 20] on span at bounding box center [337, 14] width 106 height 35
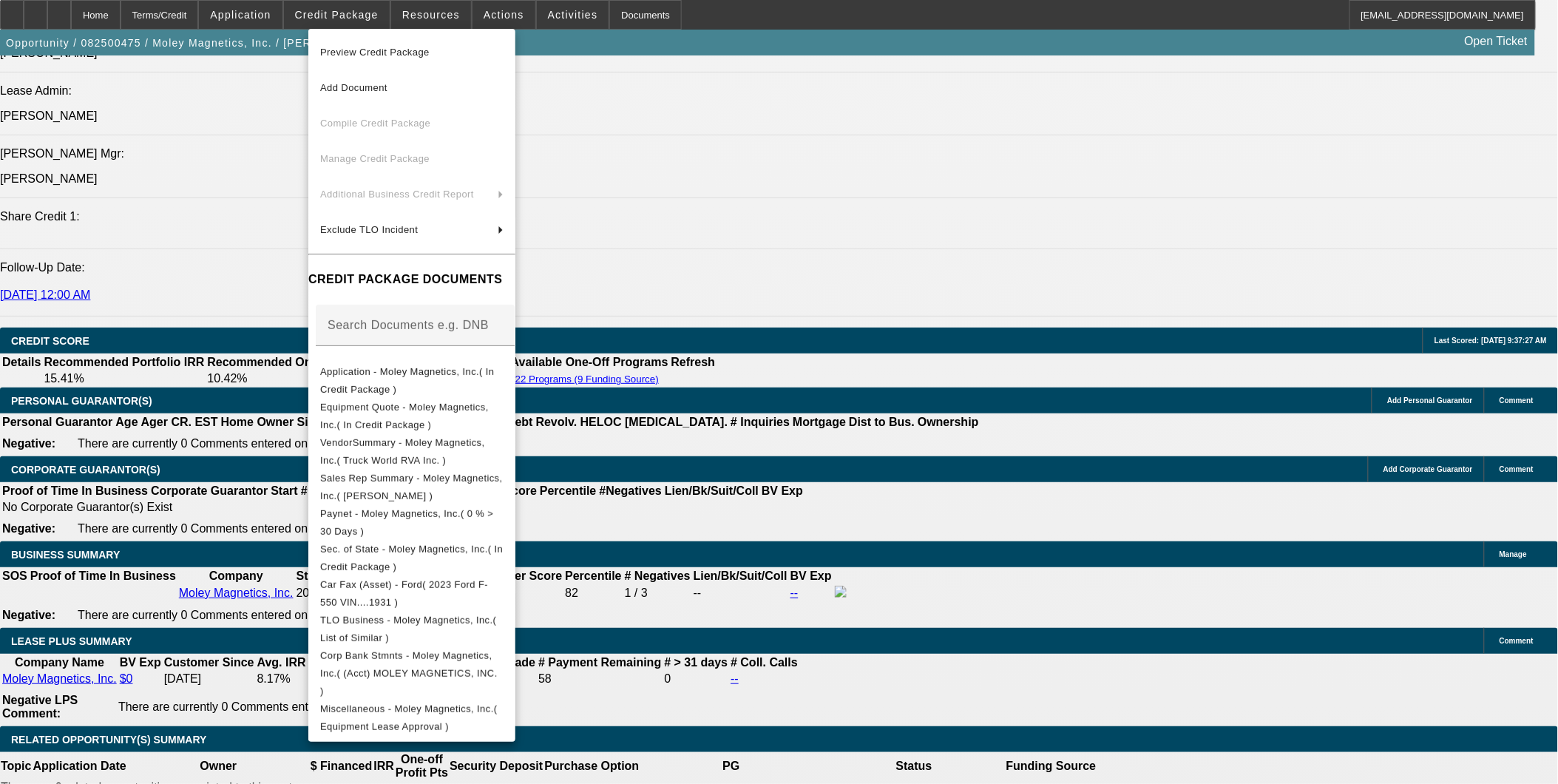
click at [977, 219] on div at bounding box center [779, 392] width 1558 height 784
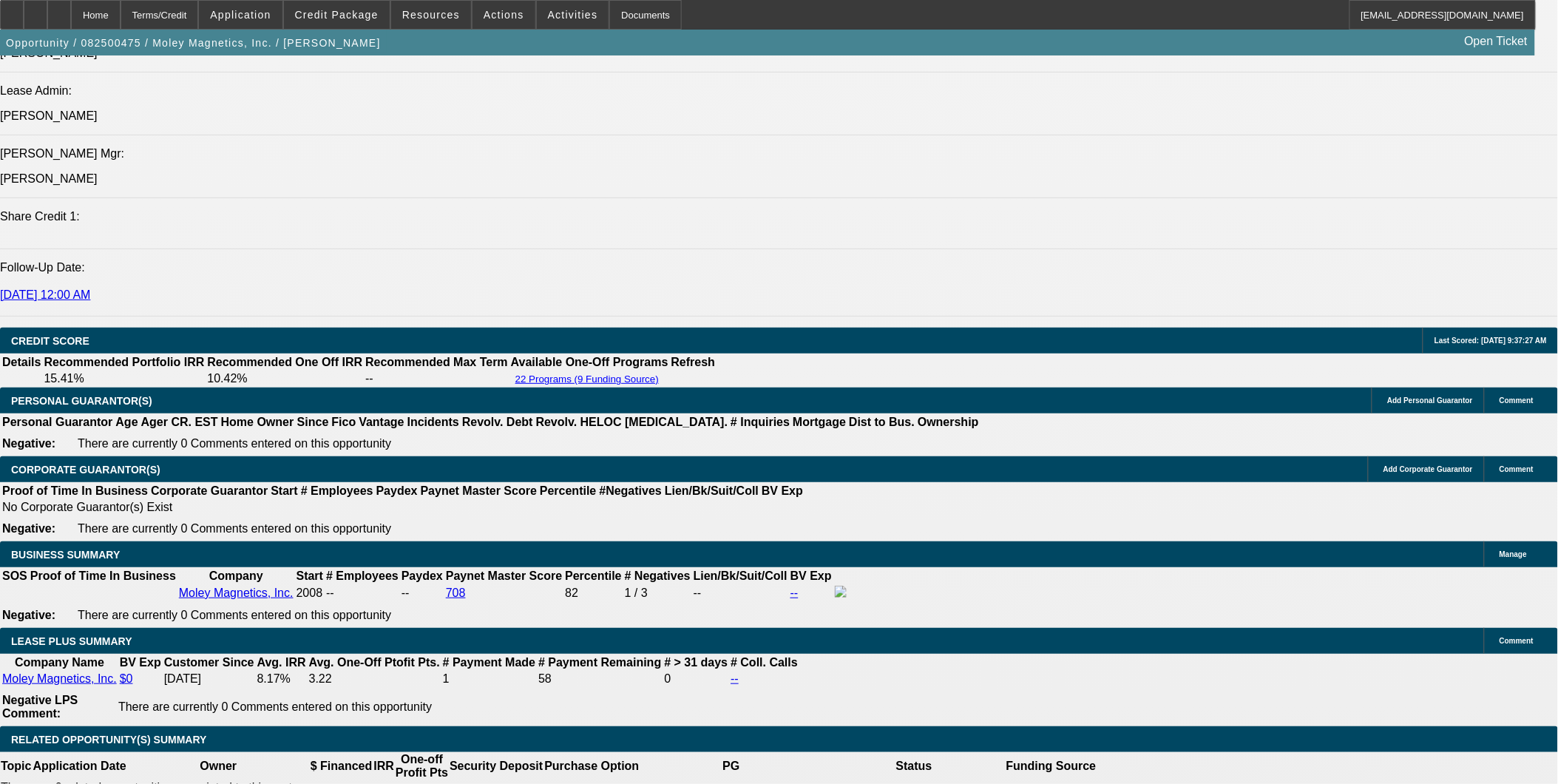
scroll to position [1674, 0]
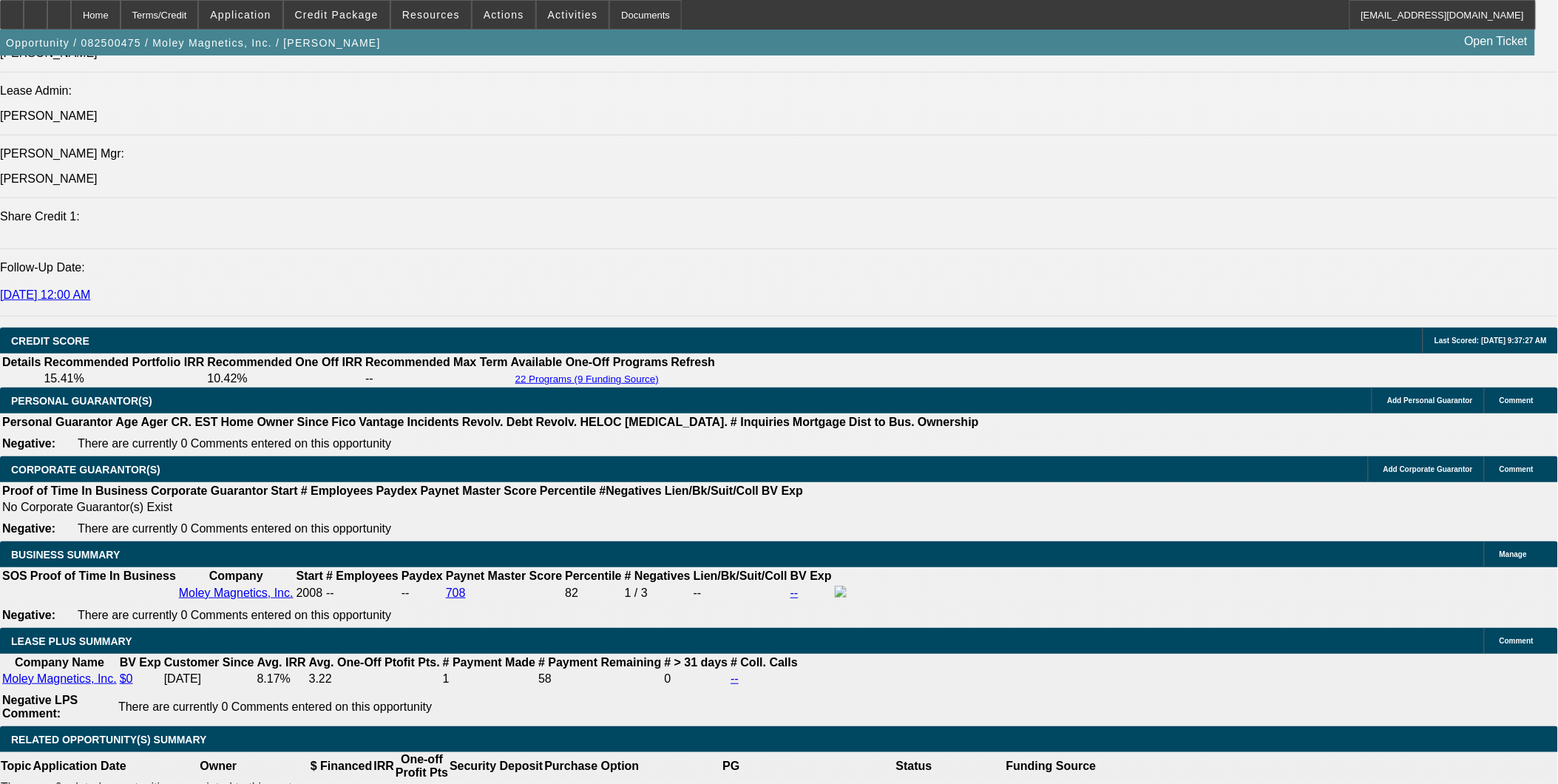
scroll to position [1591, 0]
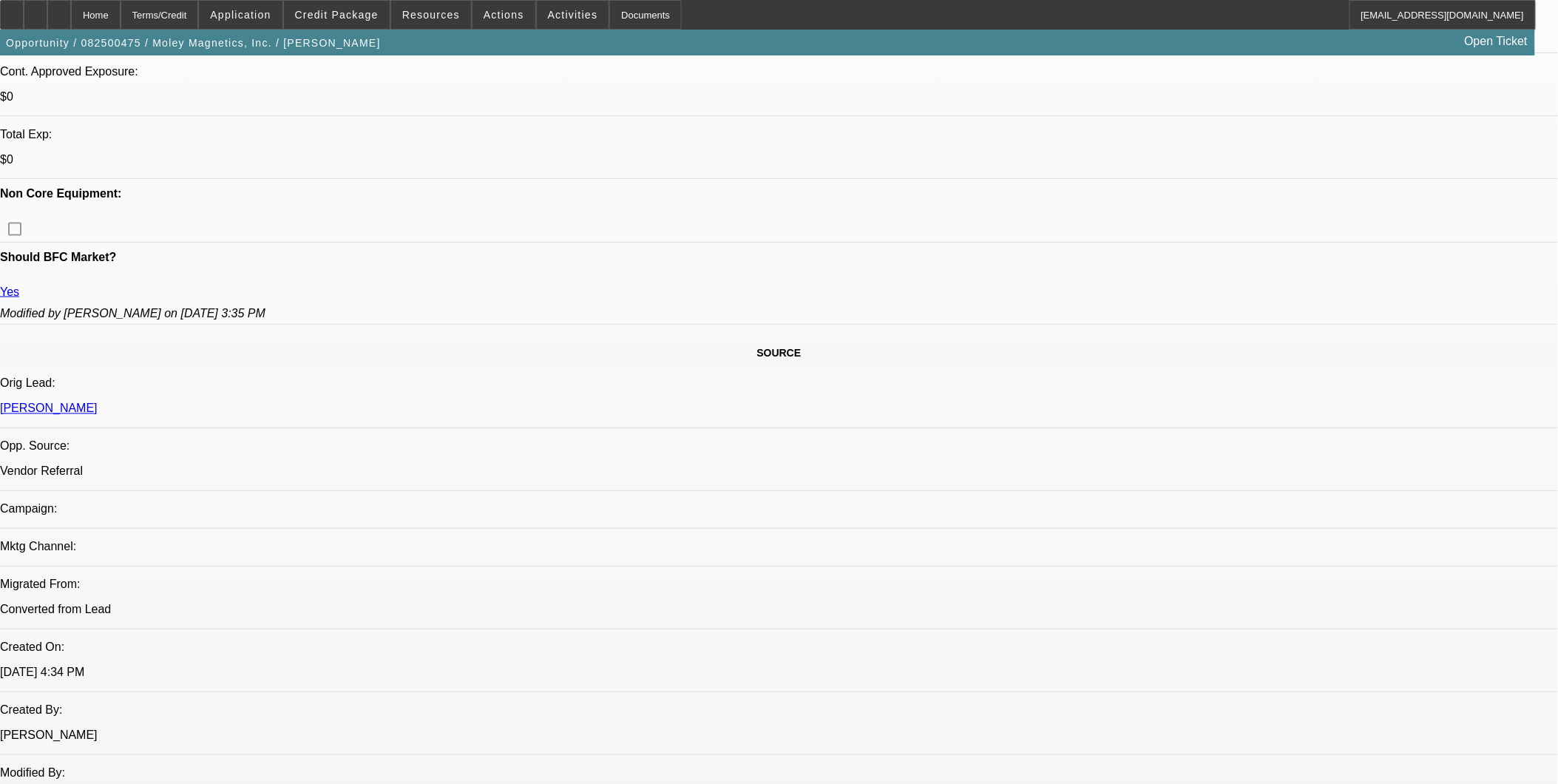
scroll to position [656, 0]
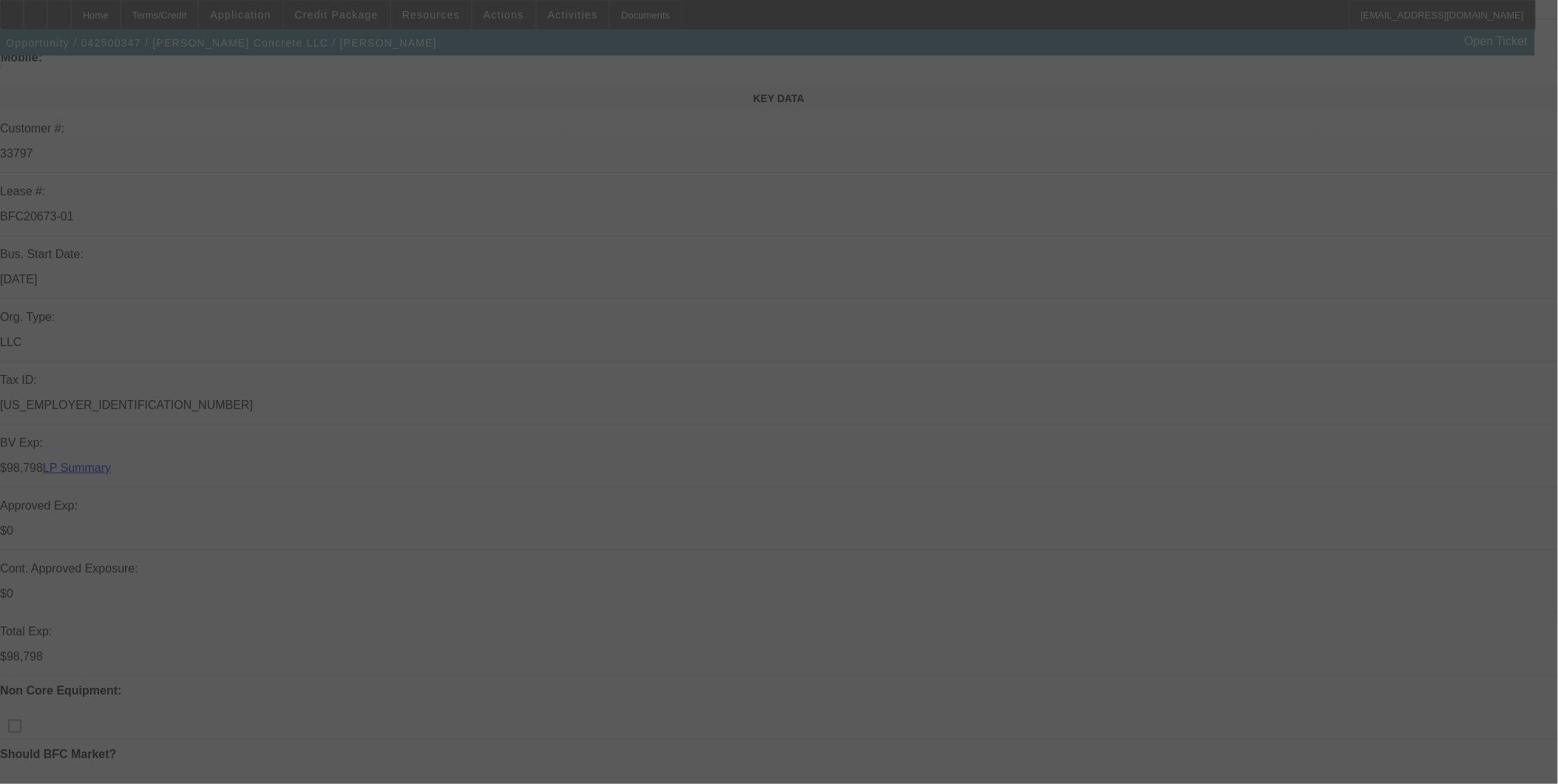
scroll to position [164, 0]
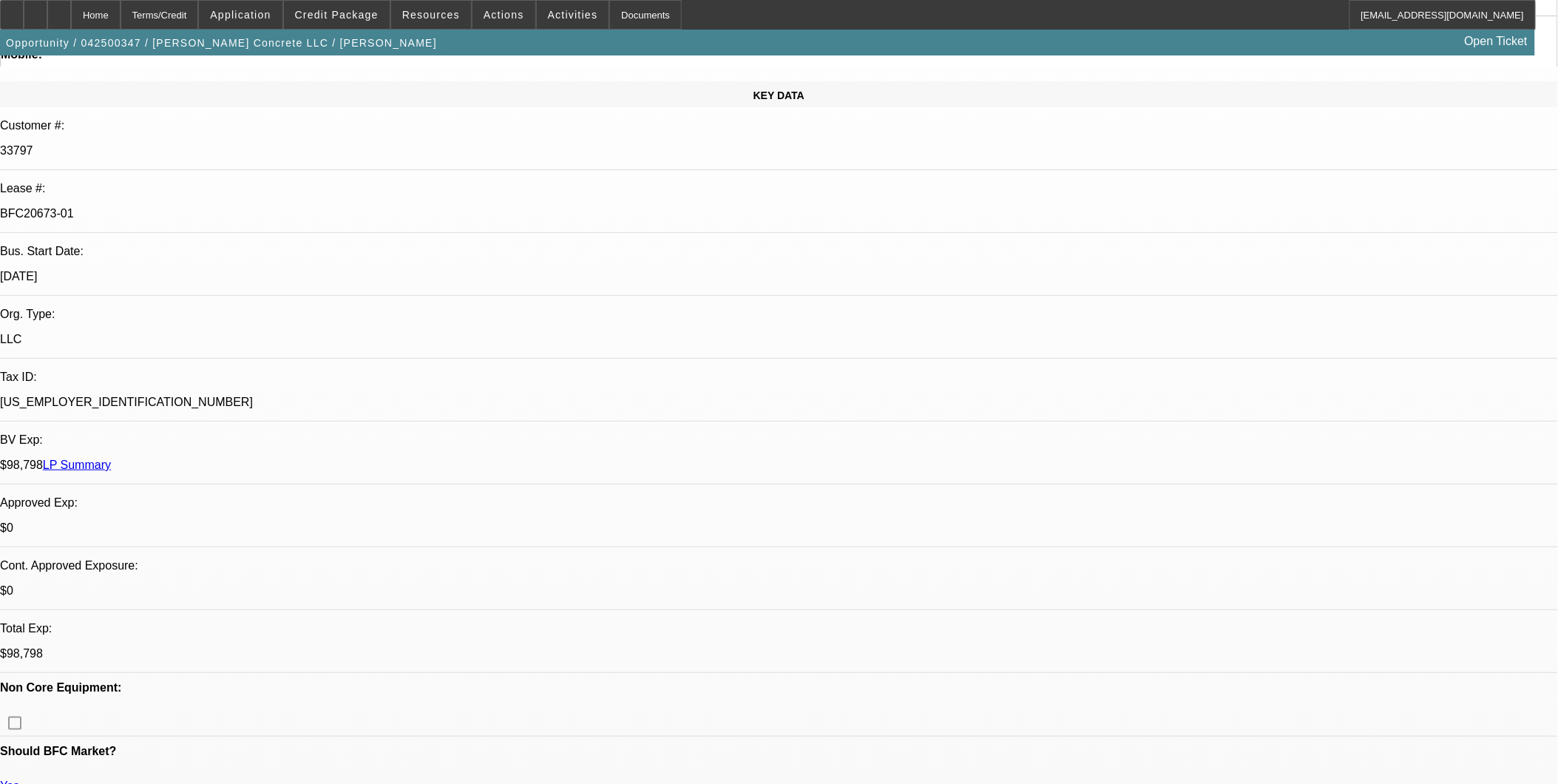
select select "0"
select select "2"
select select "0"
select select "2"
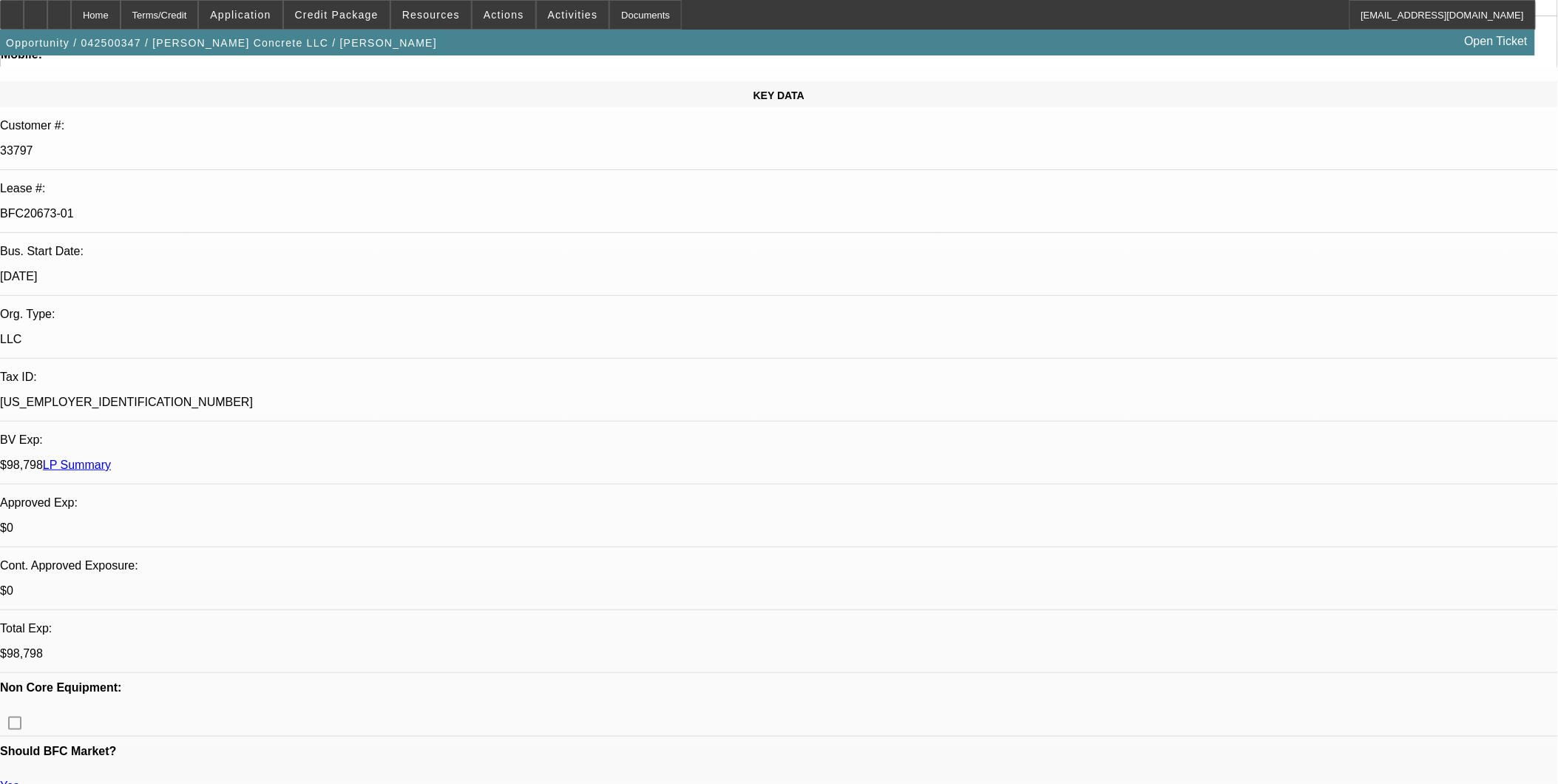
select select "0"
select select "2"
select select "0"
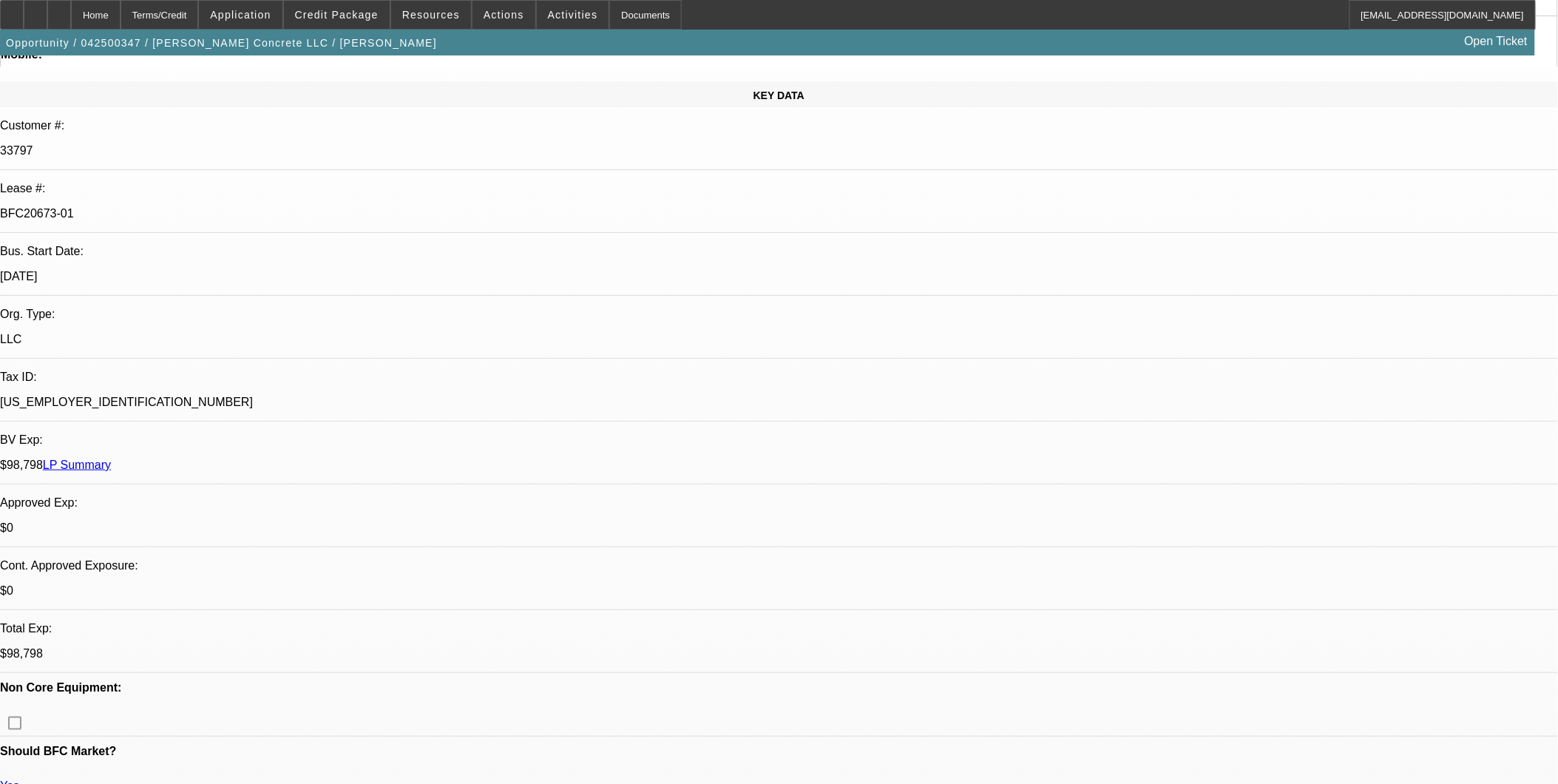
select select "2"
select select "0"
select select "1"
select select "2"
select select "6"
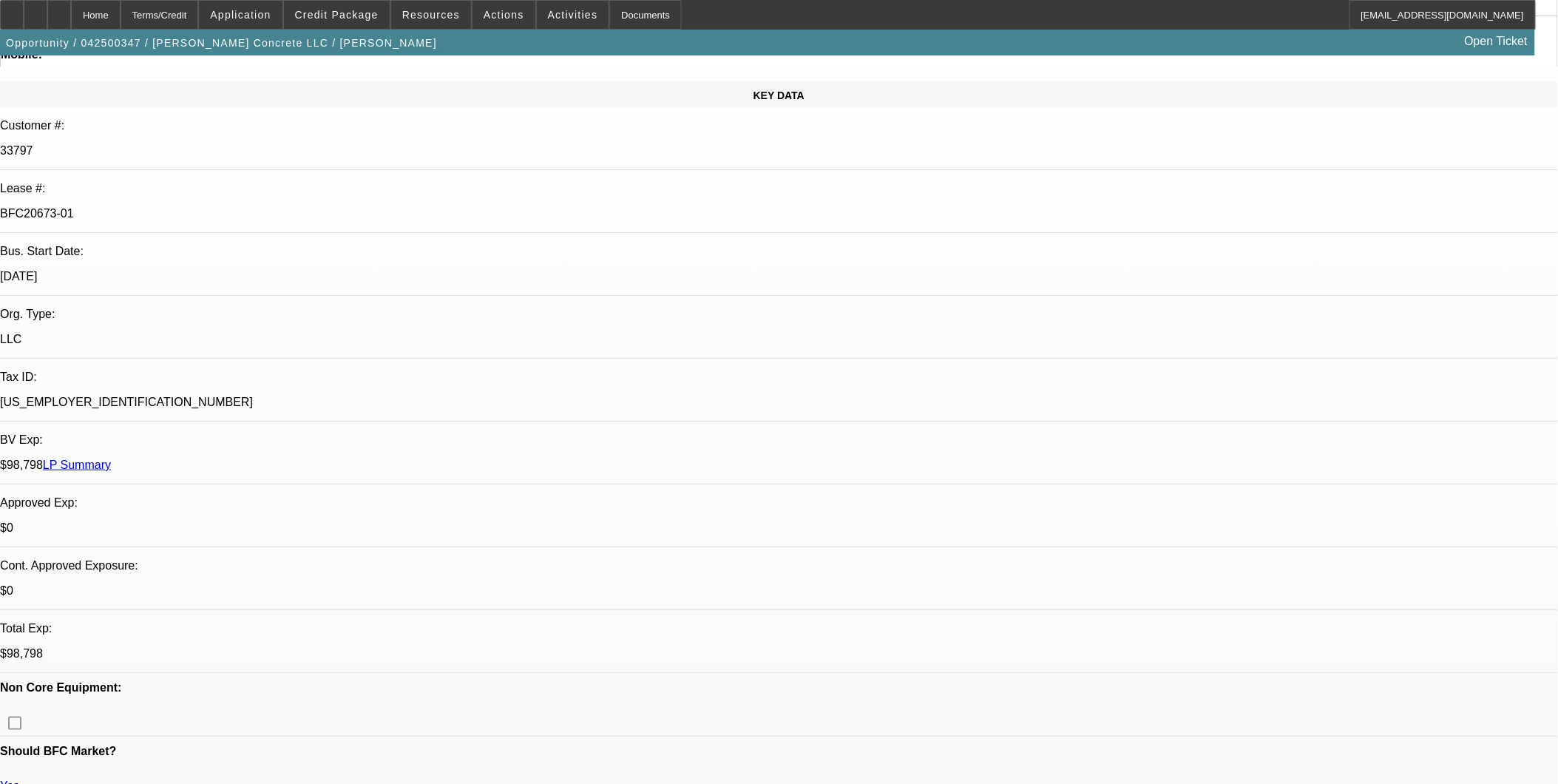
select select "1"
select select "2"
select select "6"
select select "1"
select select "2"
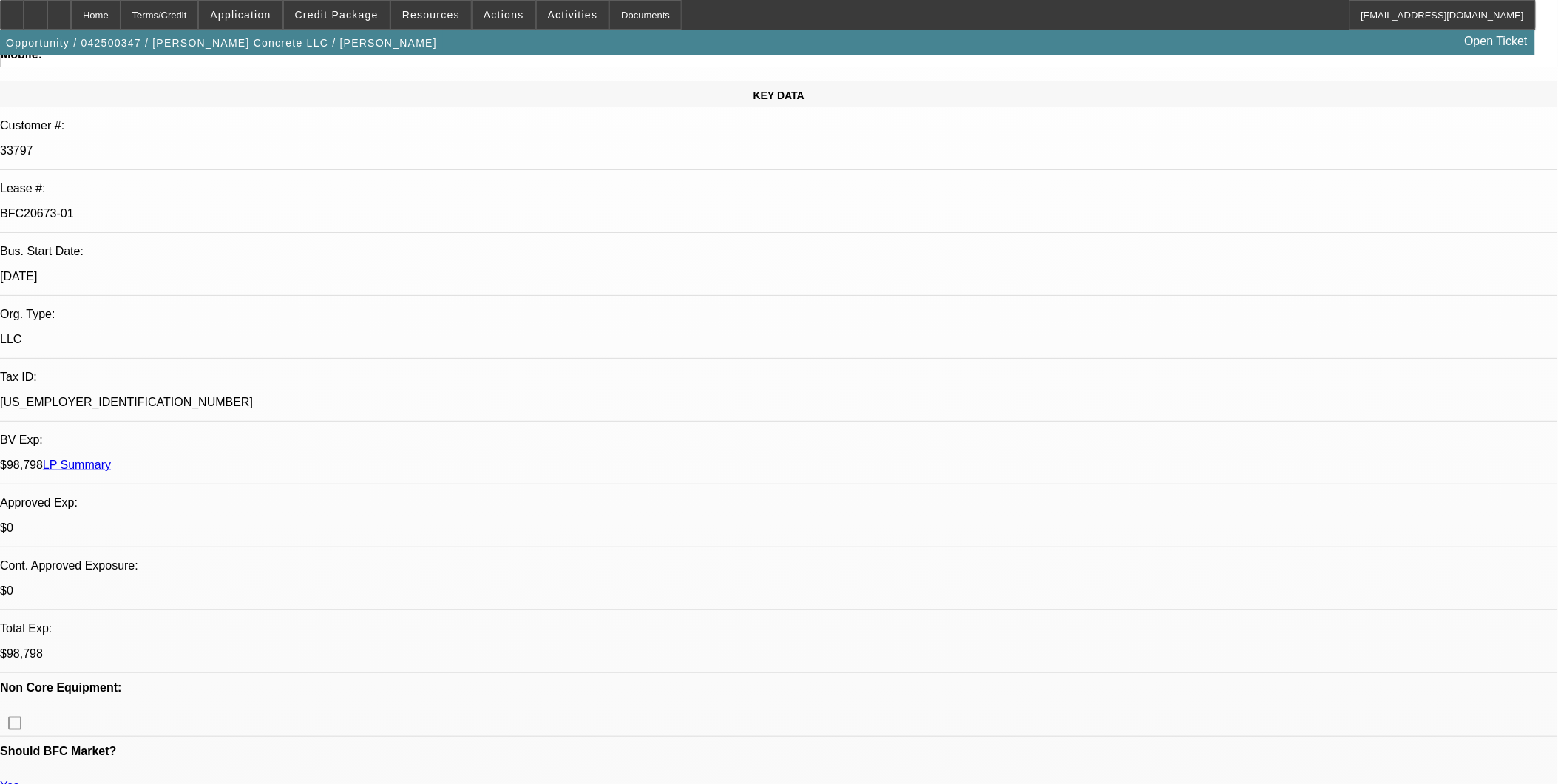
select select "6"
select select "1"
select select "2"
select select "6"
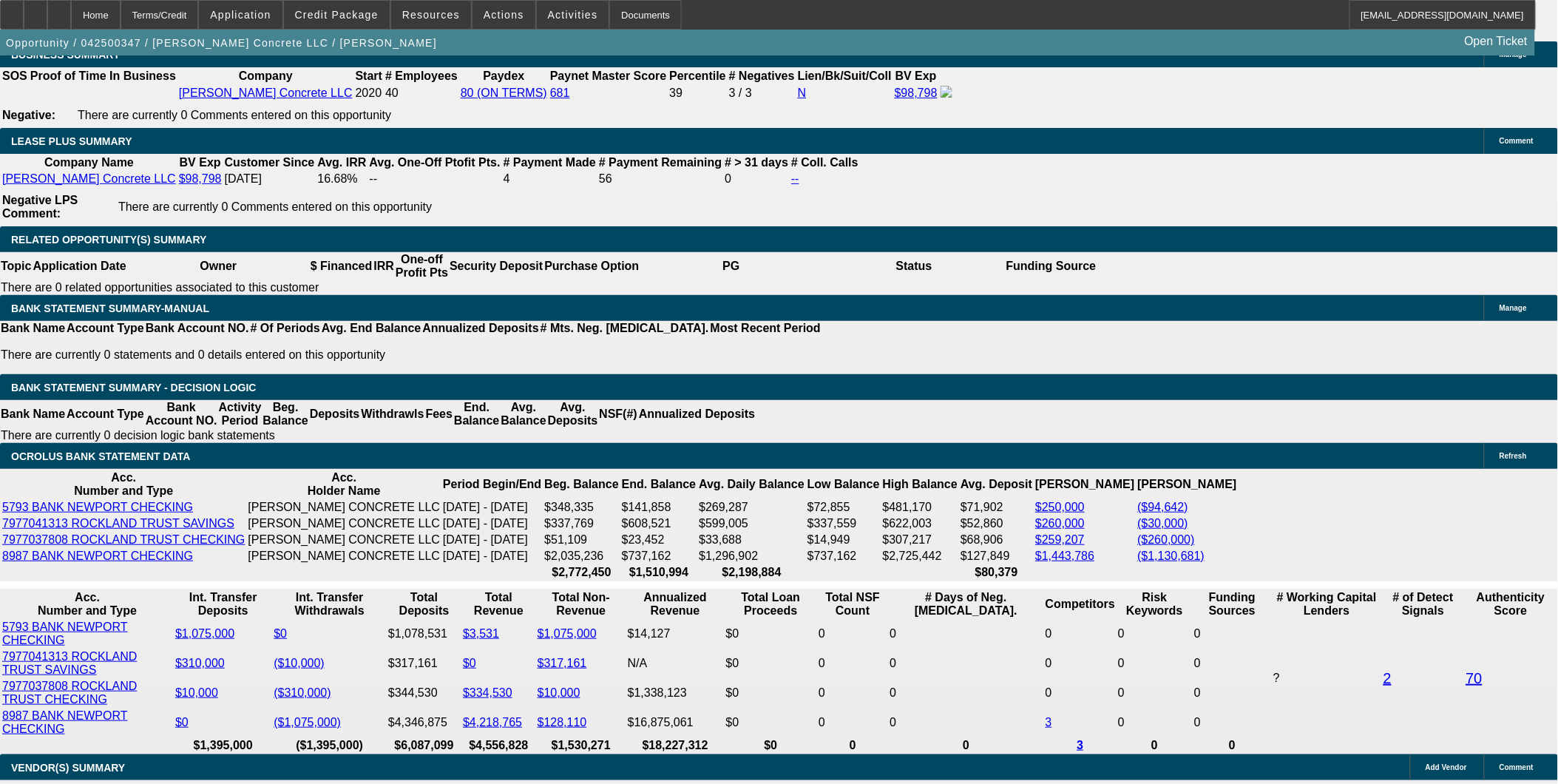
scroll to position [2405, 0]
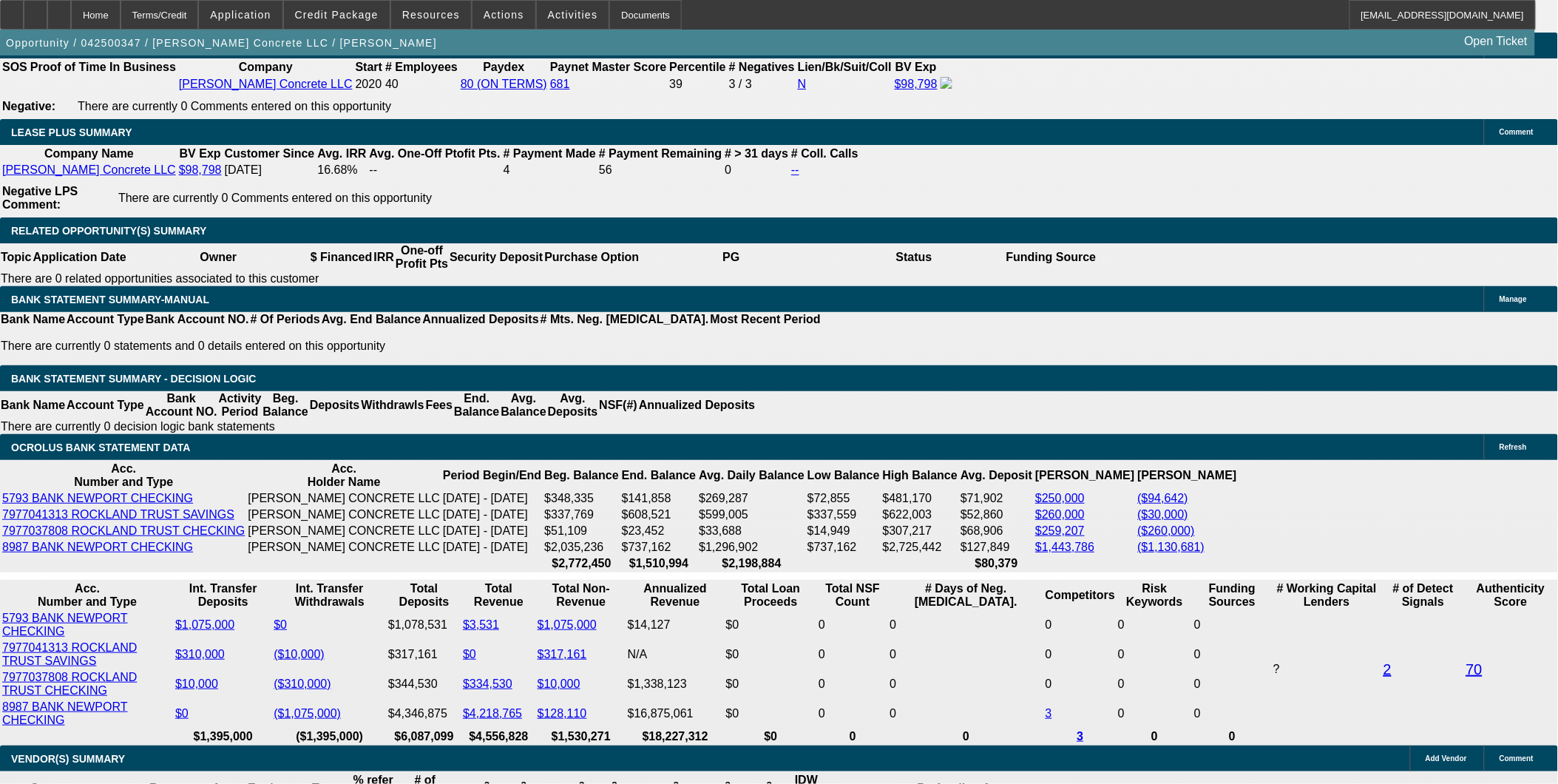
select select "0"
select select "2"
select select "0"
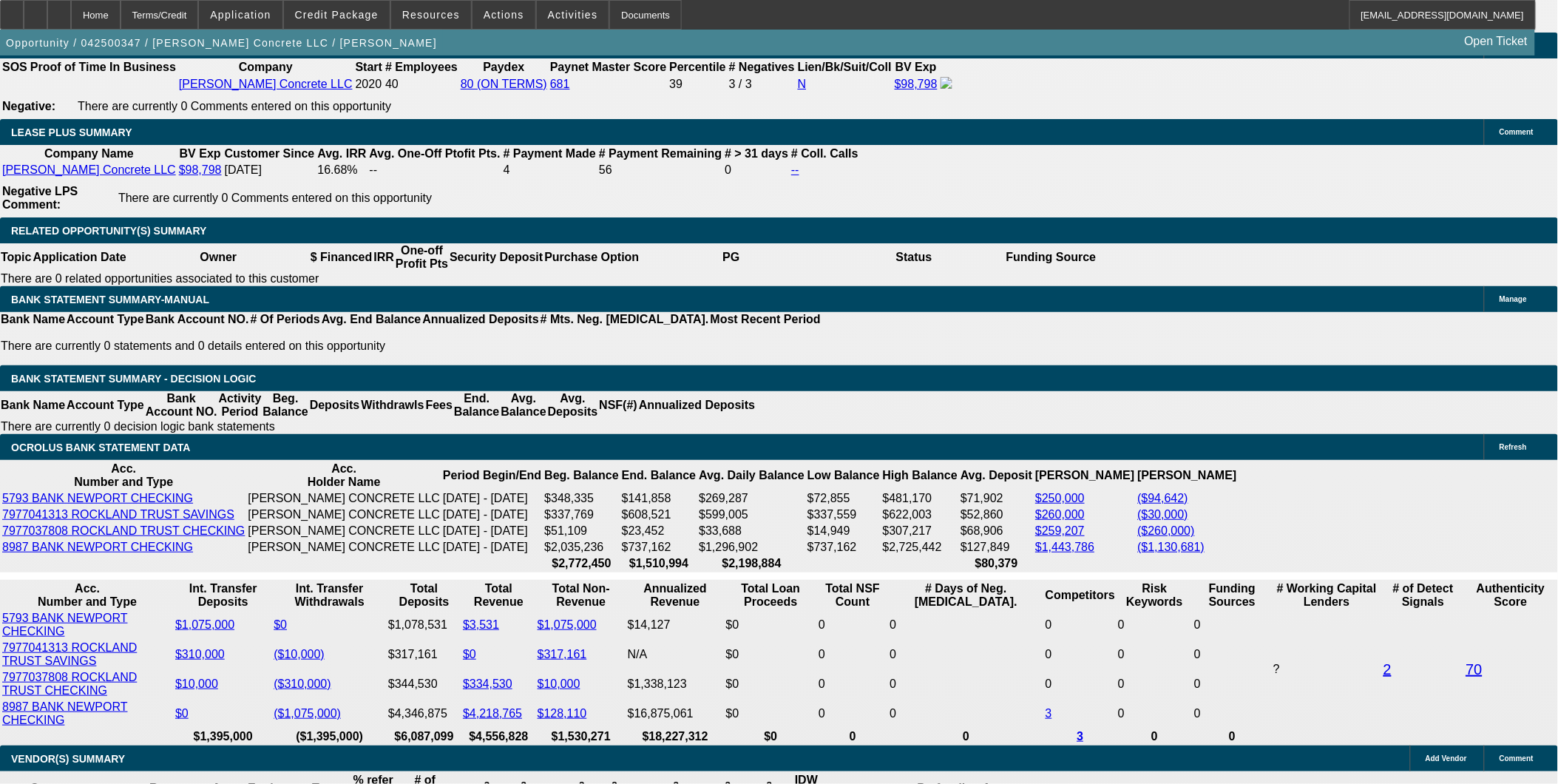
select select "6"
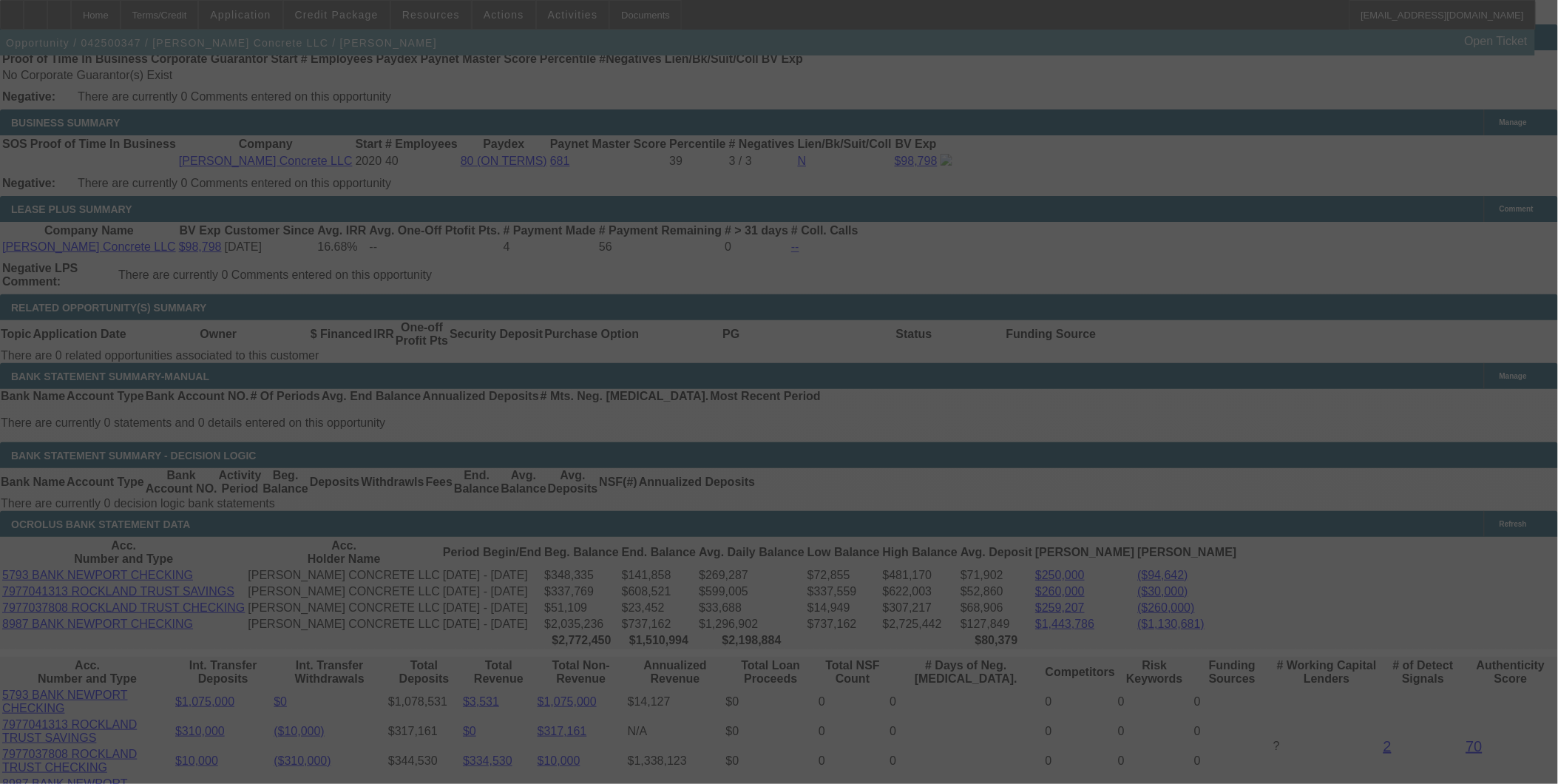
scroll to position [1912, 0]
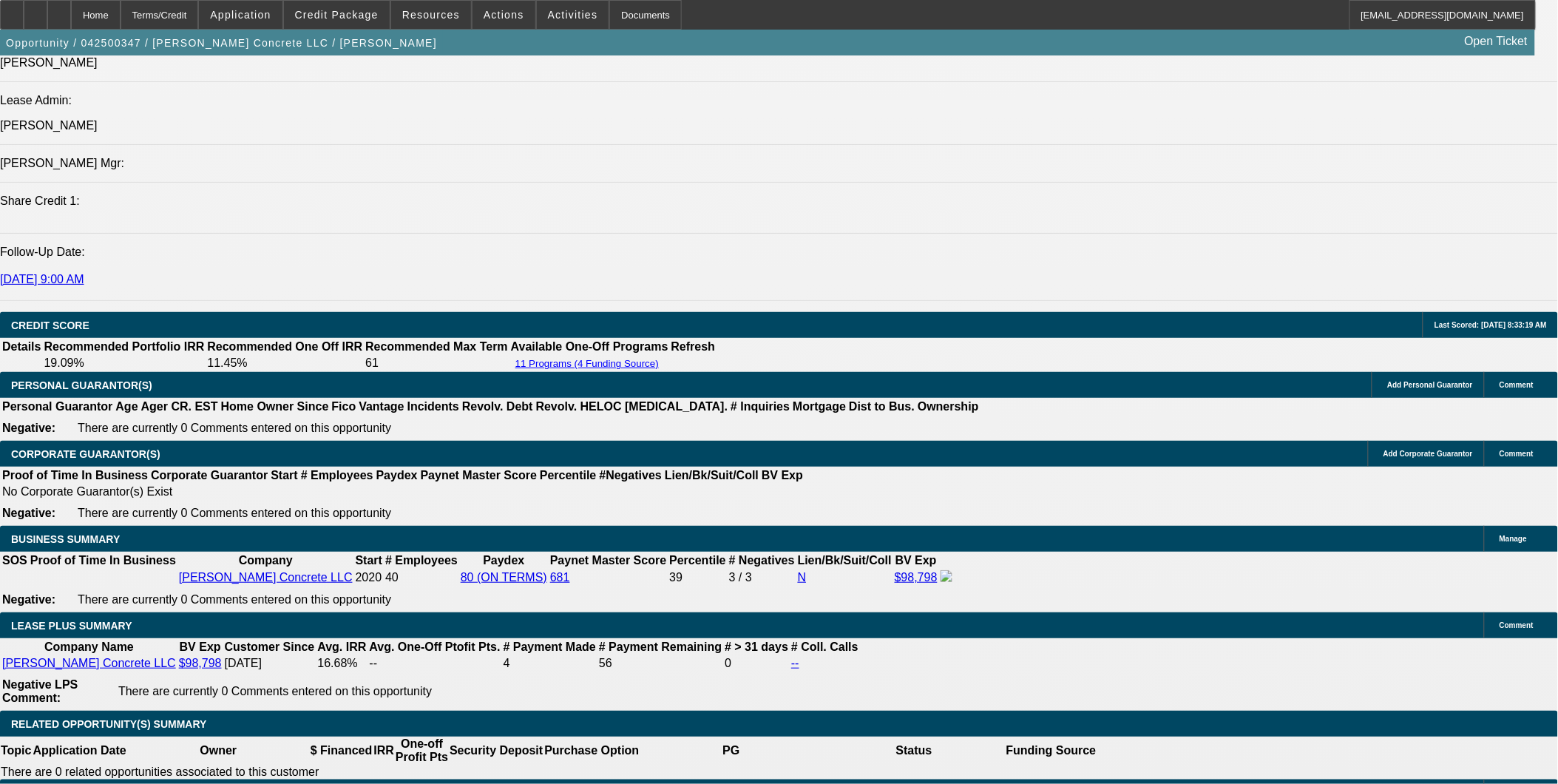
select select "0"
select select "2"
select select "0"
select select "6"
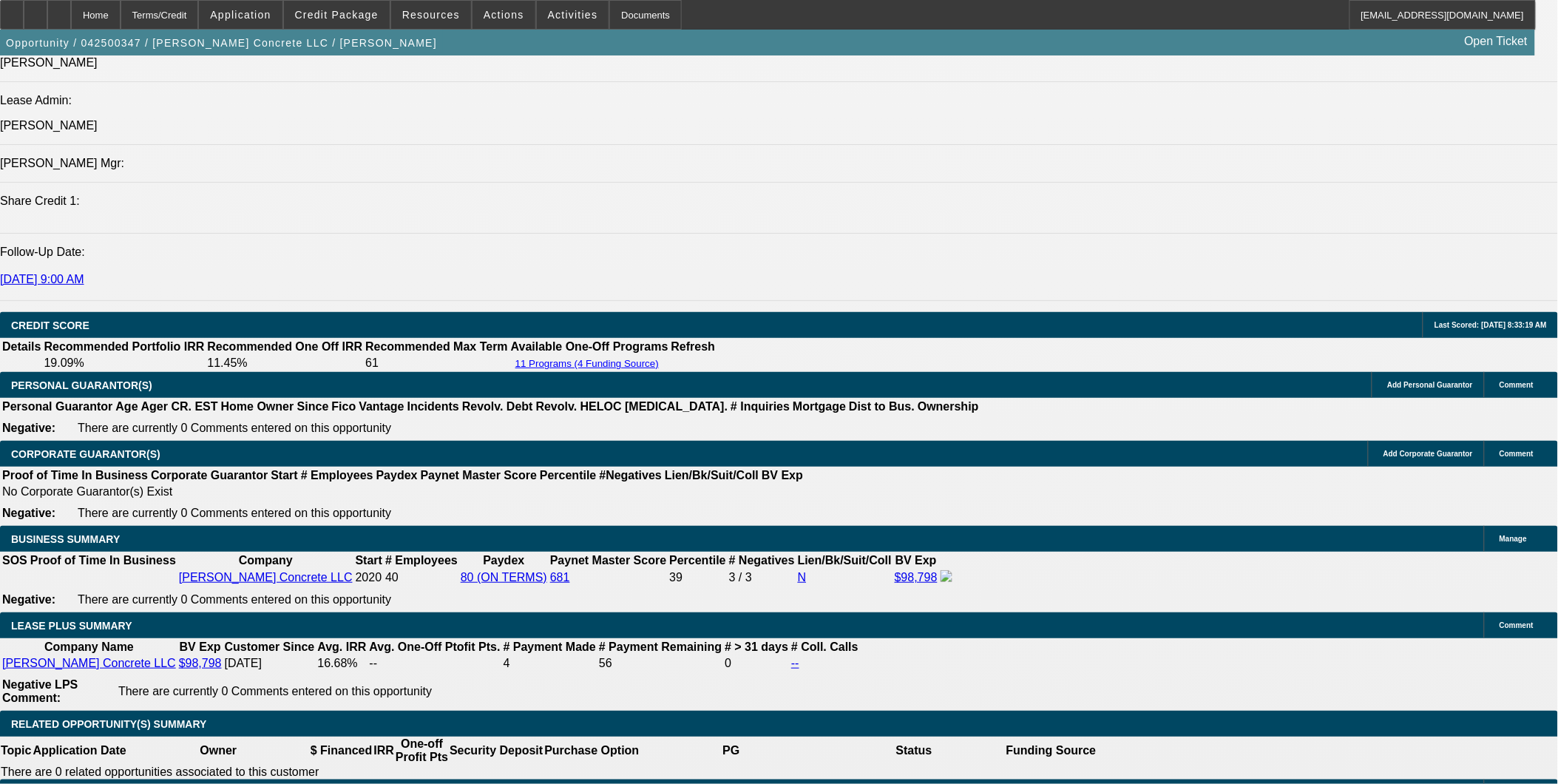
select select "0"
select select "2"
select select "0"
select select "6"
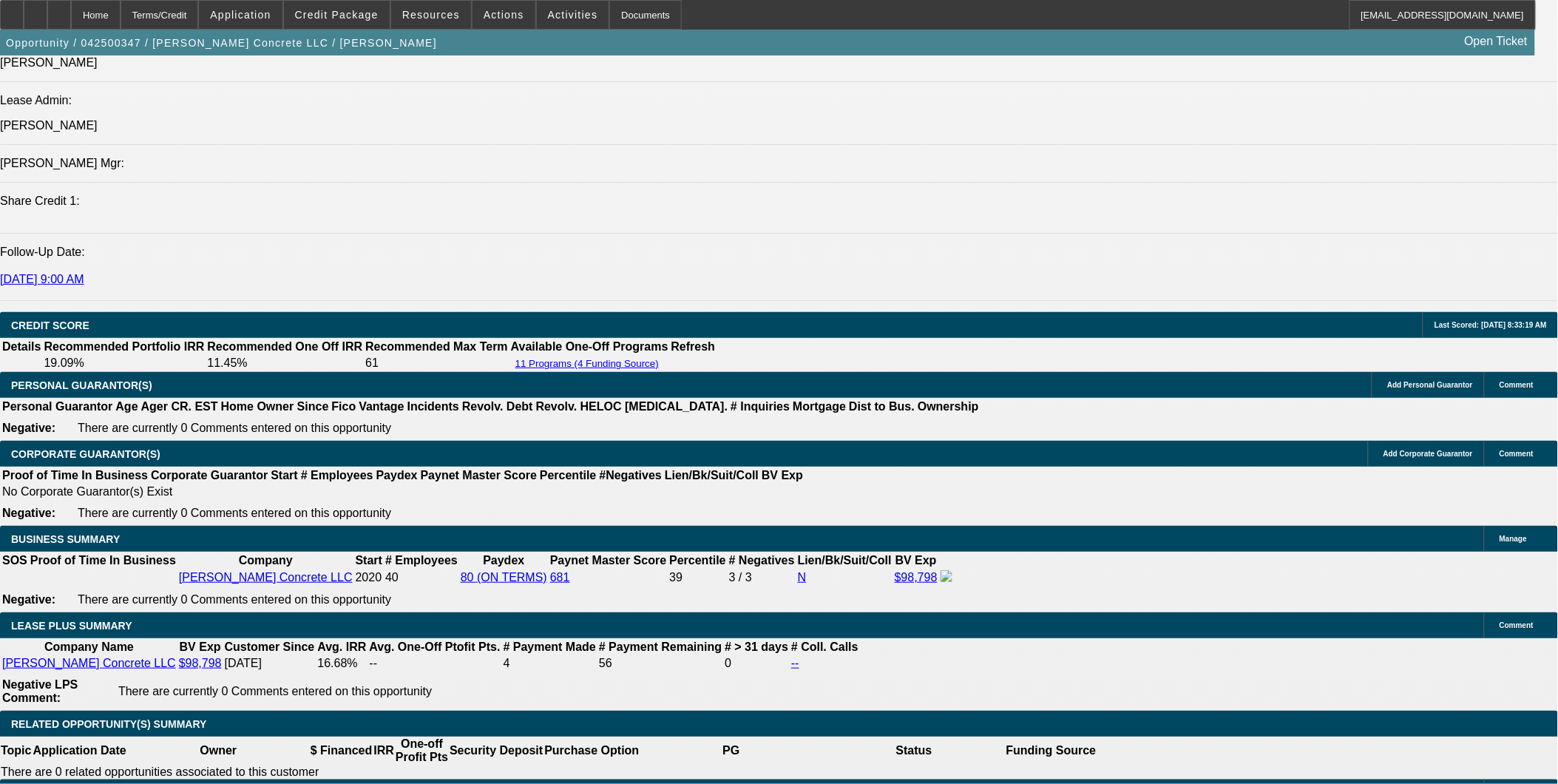
select select "0"
select select "2"
select select "0"
select select "6"
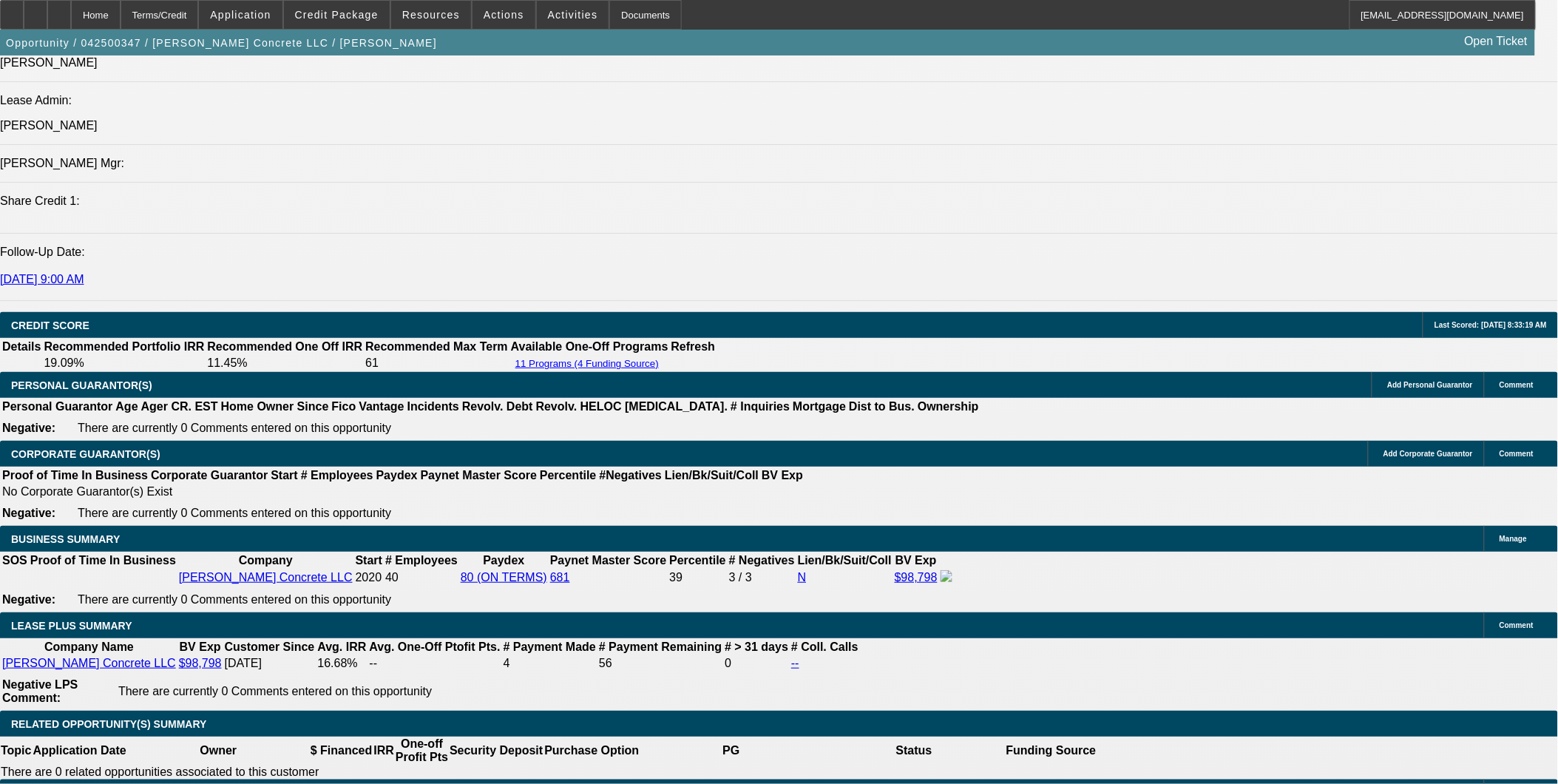
select select "0"
select select "2"
select select "0"
select select "6"
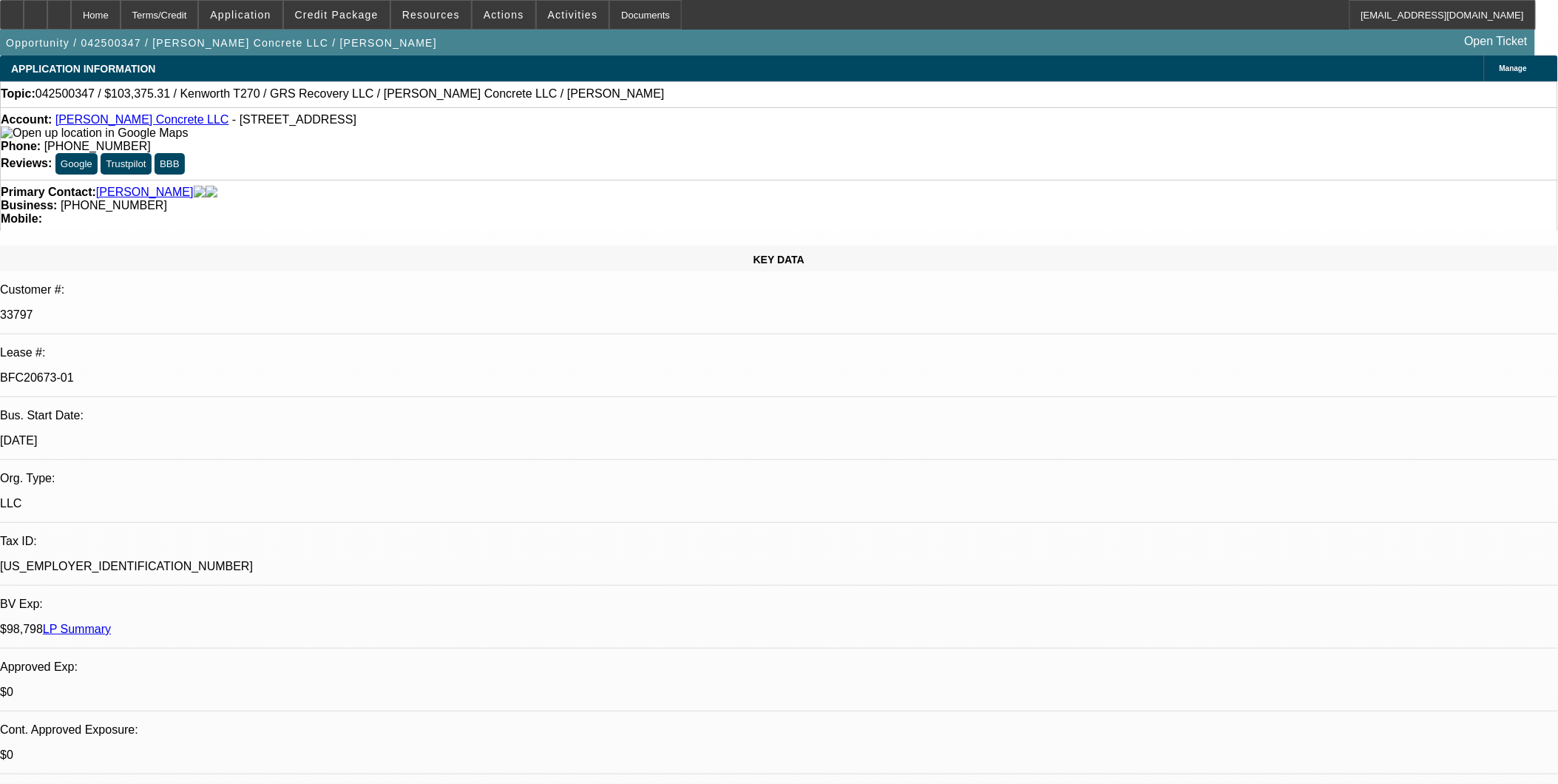
scroll to position [2777, 0]
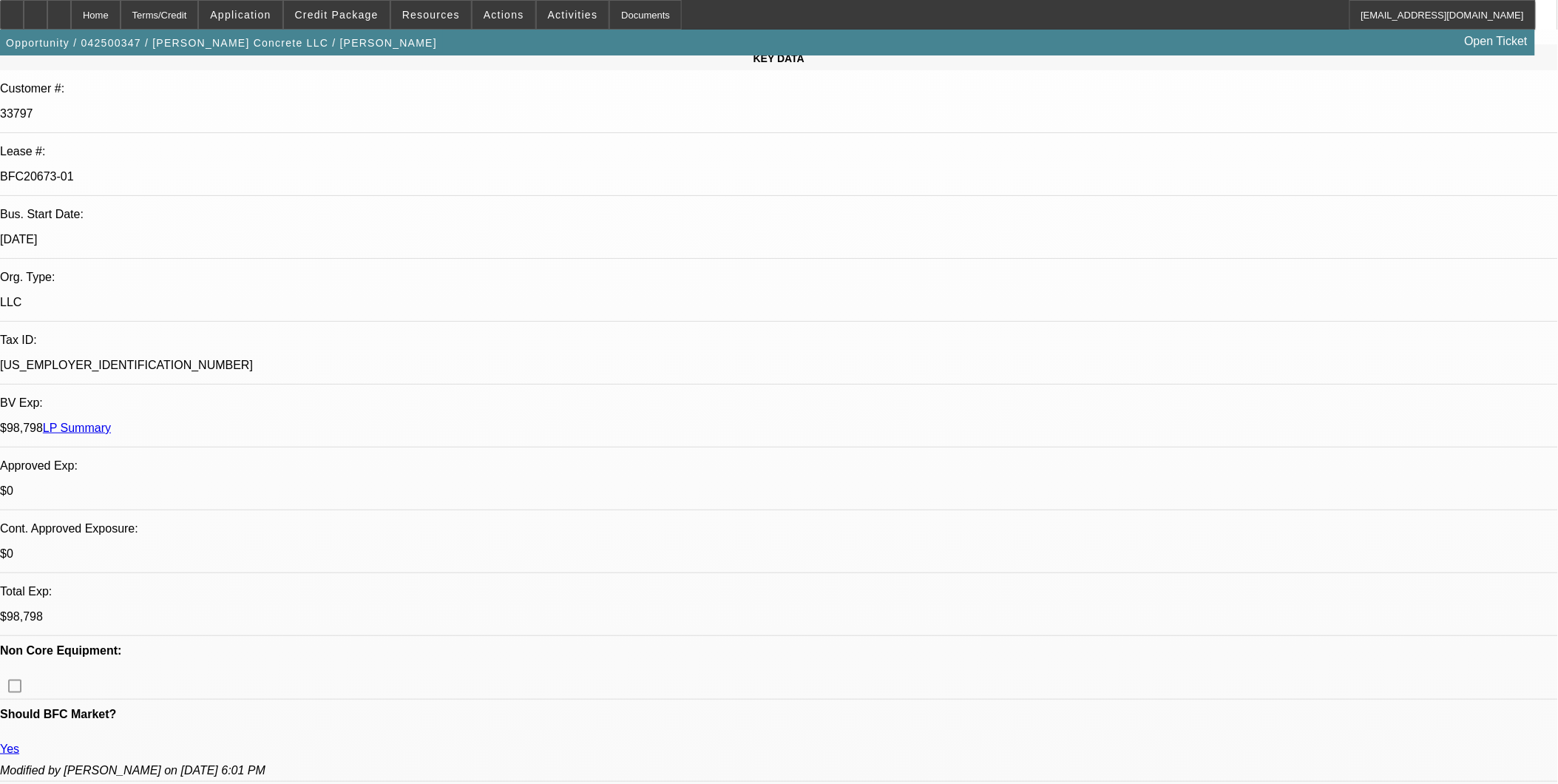
scroll to position [246, 0]
